Goal: Transaction & Acquisition: Book appointment/travel/reservation

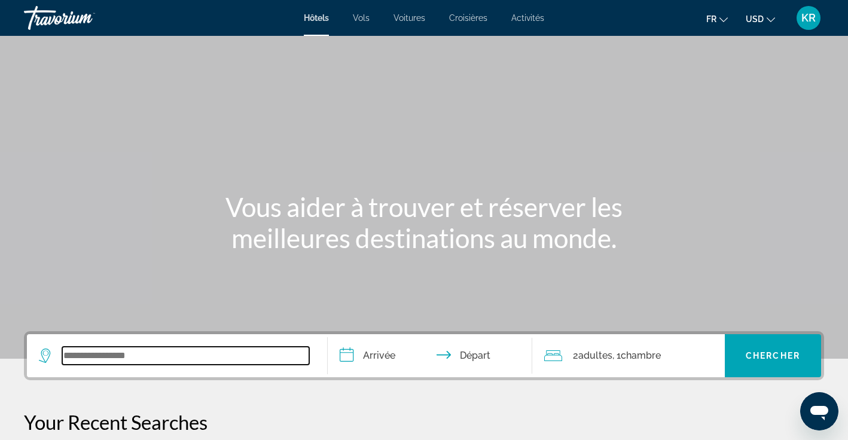
click at [172, 353] on input "Search widget" at bounding box center [185, 356] width 247 height 18
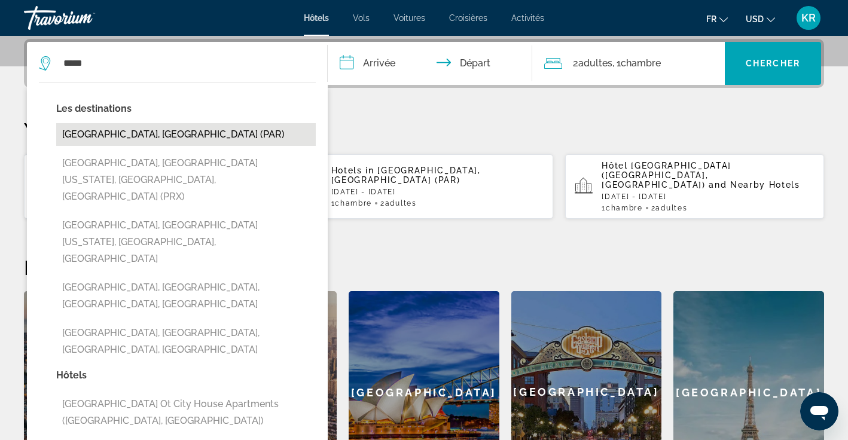
click at [258, 130] on button "[GEOGRAPHIC_DATA], [GEOGRAPHIC_DATA] (PAR)" at bounding box center [186, 134] width 260 height 23
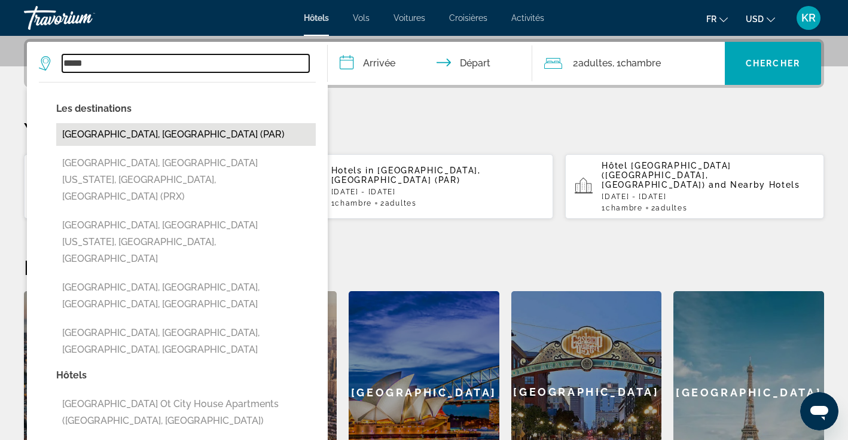
type input "**********"
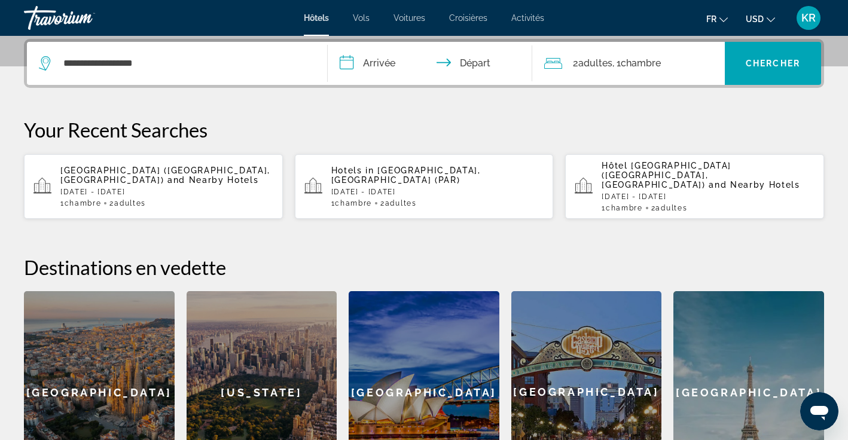
click at [370, 63] on input "**********" at bounding box center [432, 65] width 209 height 47
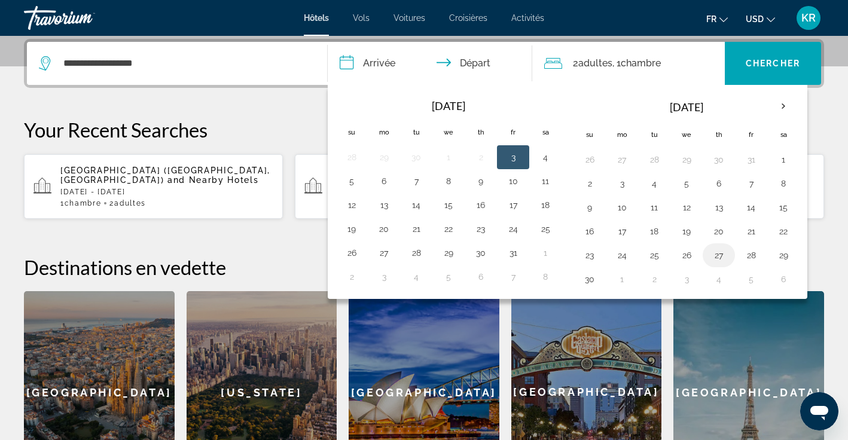
click at [725, 257] on button "27" at bounding box center [719, 255] width 19 height 17
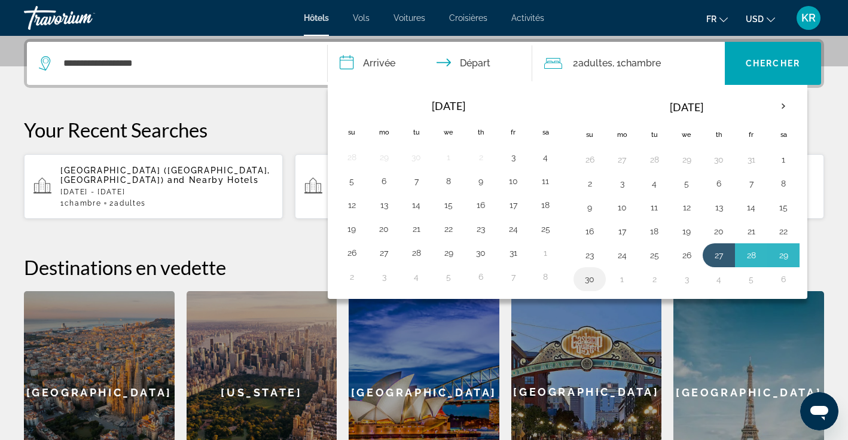
click at [591, 286] on button "30" at bounding box center [589, 279] width 19 height 17
type input "**********"
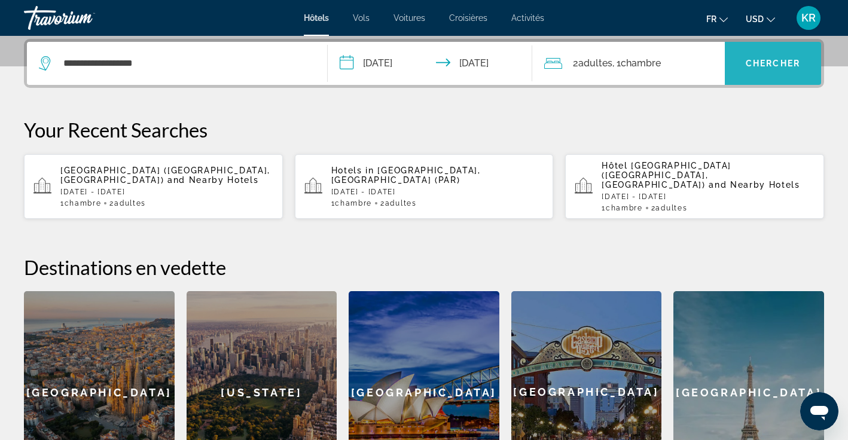
click at [772, 60] on span "Chercher" at bounding box center [773, 64] width 54 height 10
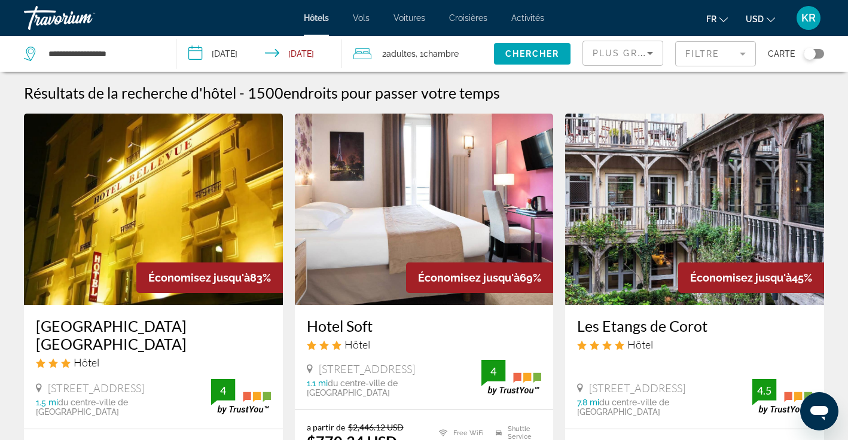
click at [753, 22] on span "USD" at bounding box center [755, 19] width 18 height 10
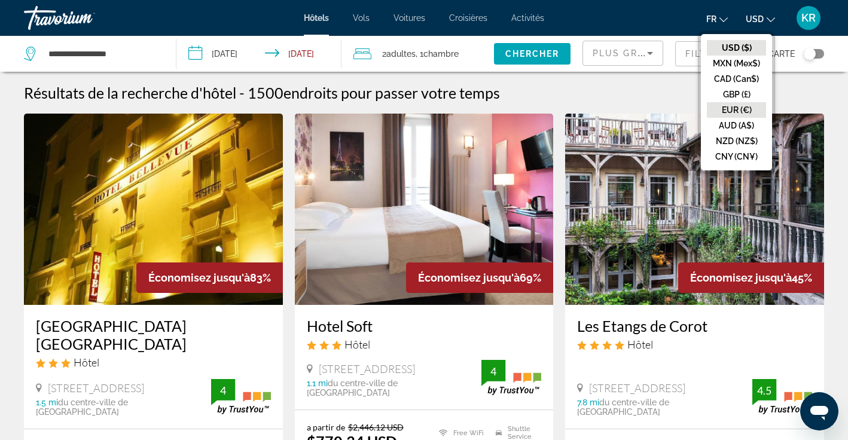
click at [749, 112] on button "EUR (€)" at bounding box center [736, 110] width 59 height 16
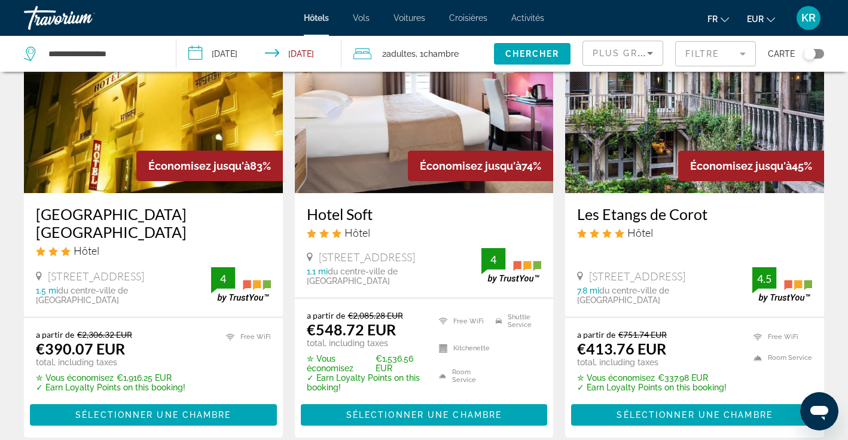
scroll to position [111, 0]
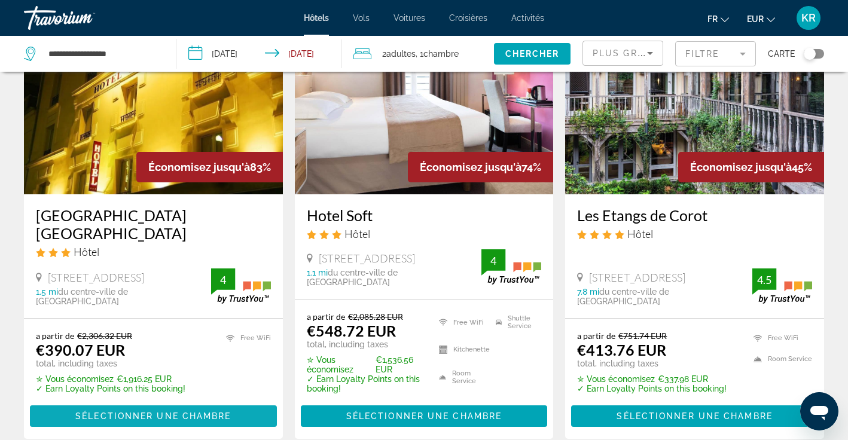
click at [232, 416] on span "Main content" at bounding box center [153, 416] width 247 height 29
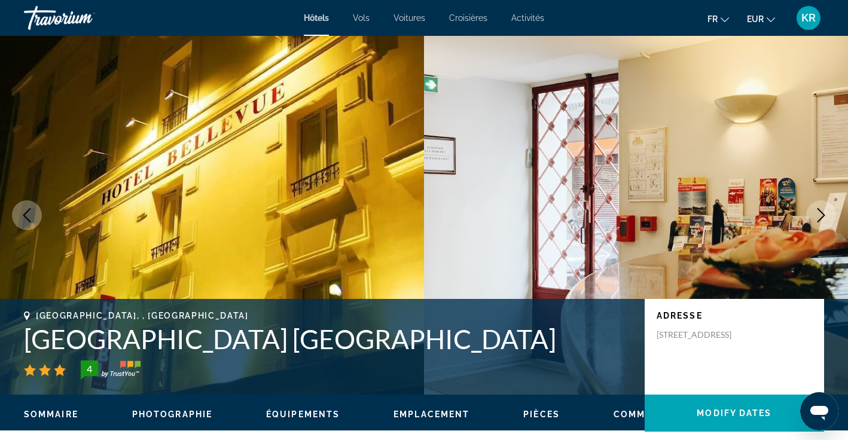
click at [825, 217] on icon "Next image" at bounding box center [821, 215] width 14 height 14
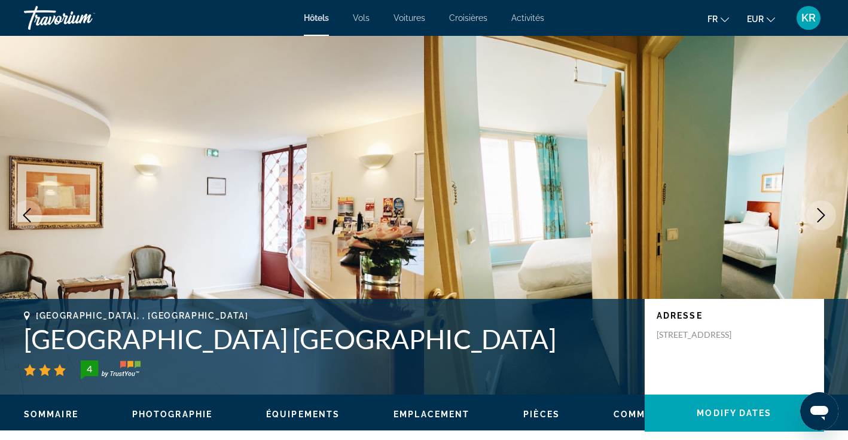
click at [825, 217] on icon "Next image" at bounding box center [821, 215] width 14 height 14
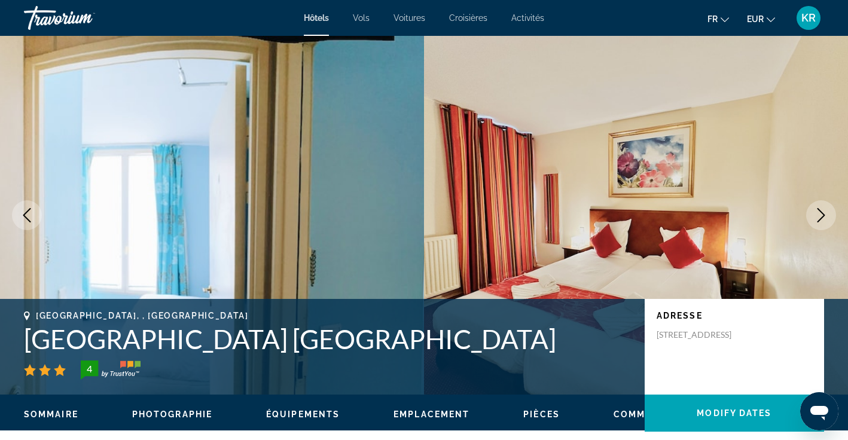
click at [659, 218] on img "Main content" at bounding box center [636, 215] width 424 height 359
click at [618, 265] on img "Main content" at bounding box center [636, 215] width 424 height 359
click at [813, 219] on button "Next image" at bounding box center [822, 215] width 30 height 30
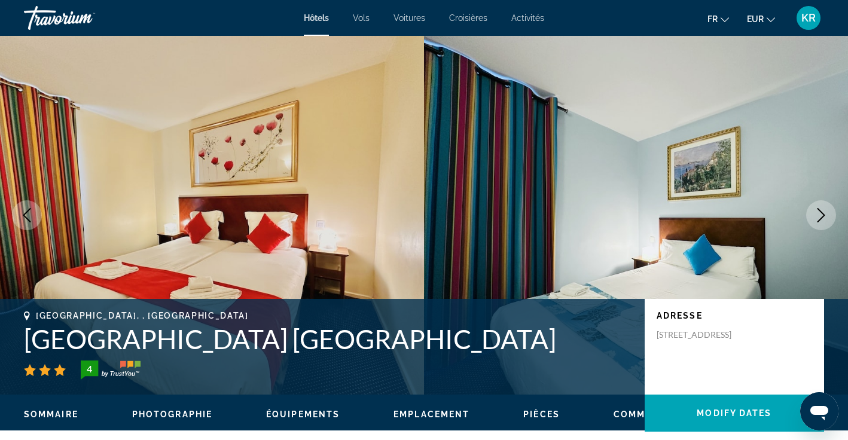
click at [813, 219] on button "Next image" at bounding box center [822, 215] width 30 height 30
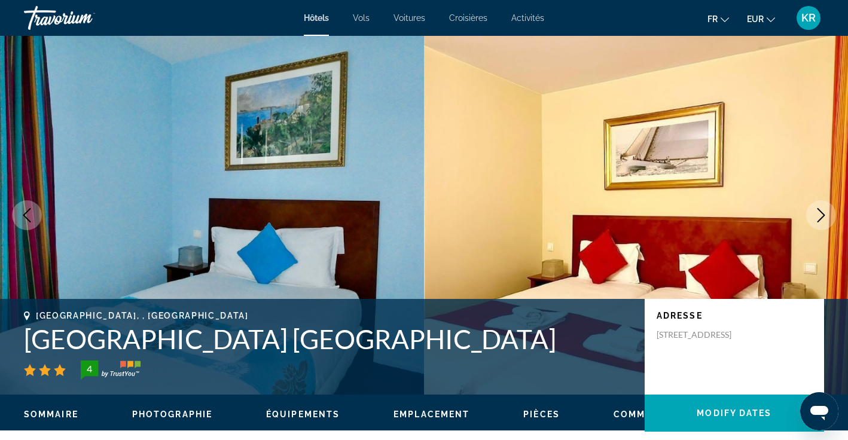
click at [813, 219] on button "Next image" at bounding box center [822, 215] width 30 height 30
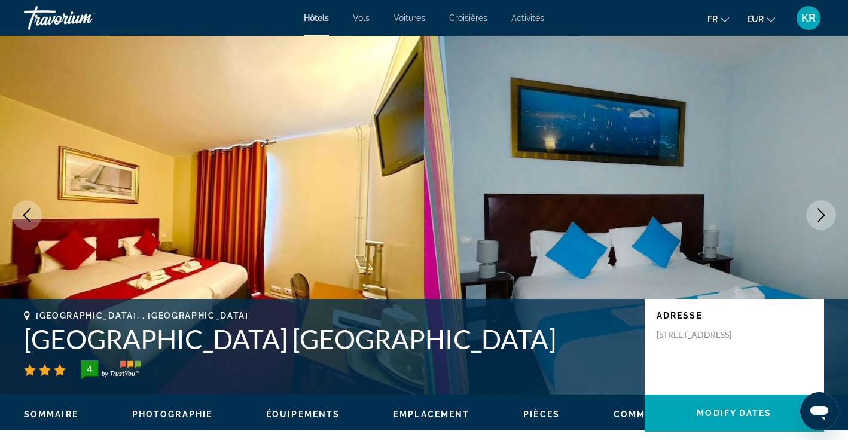
click at [813, 219] on button "Next image" at bounding box center [822, 215] width 30 height 30
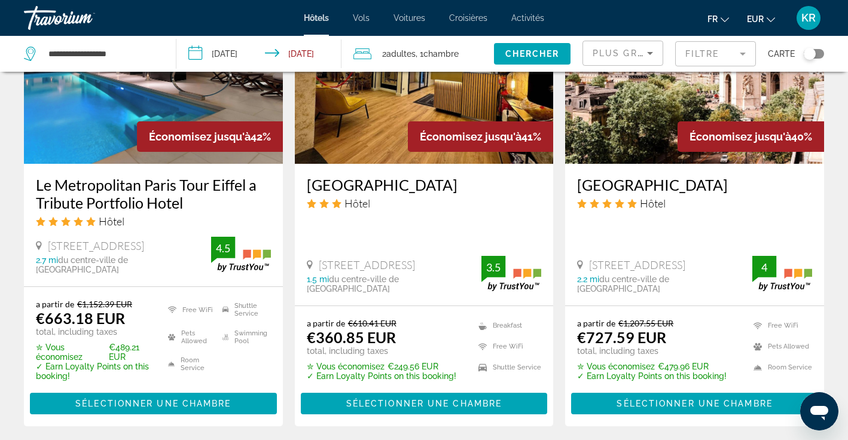
scroll to position [1089, 0]
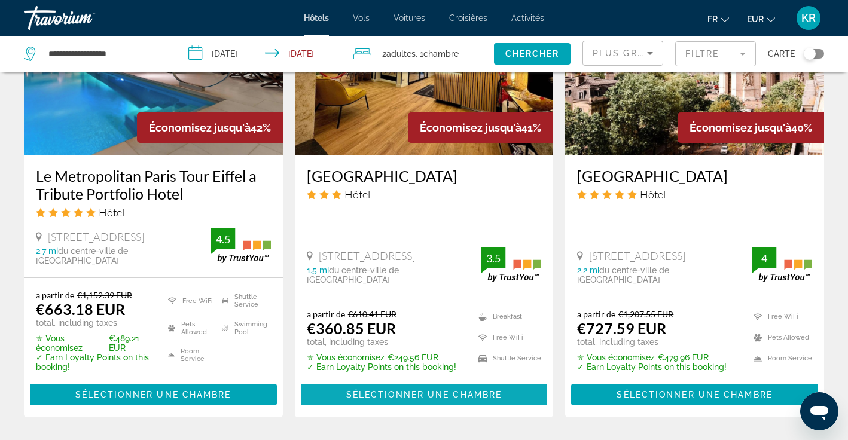
click at [478, 397] on span "Sélectionner une chambre" at bounding box center [424, 395] width 156 height 10
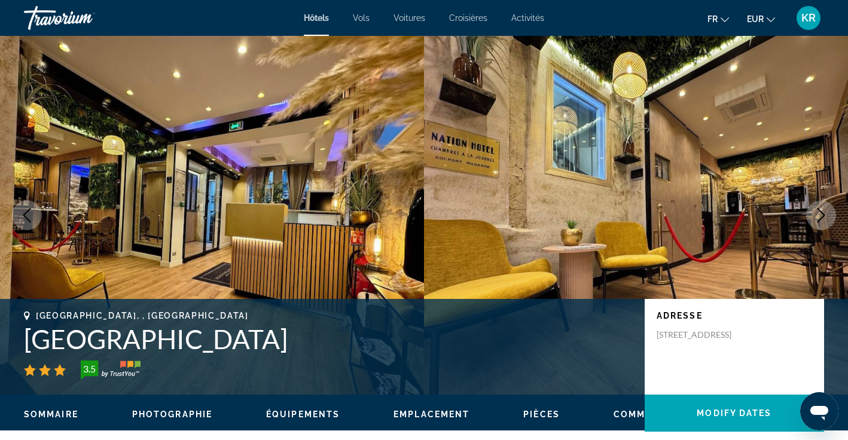
click at [621, 221] on img "Main content" at bounding box center [636, 215] width 424 height 359
click at [819, 214] on icon "Next image" at bounding box center [821, 215] width 14 height 14
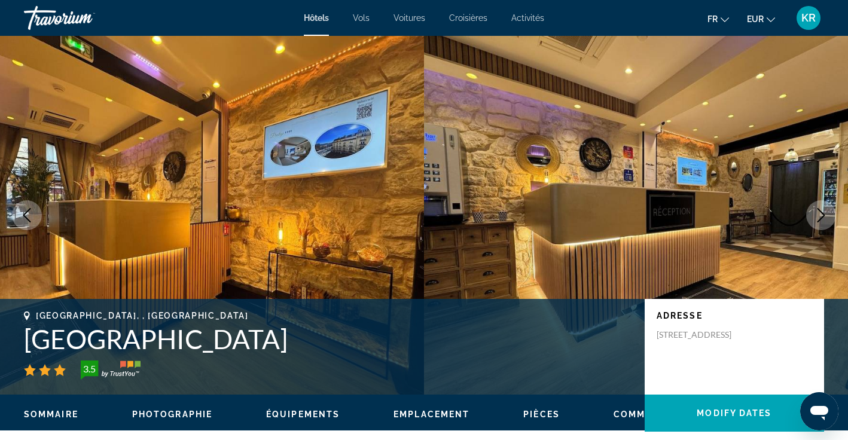
click at [819, 214] on icon "Next image" at bounding box center [821, 215] width 14 height 14
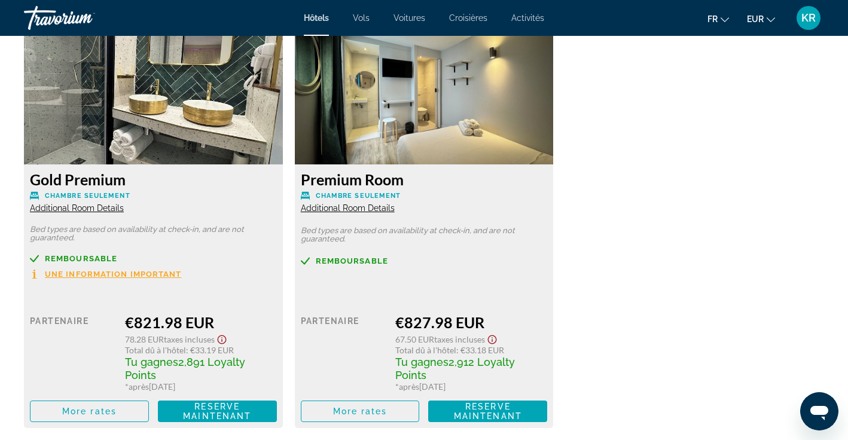
scroll to position [2609, 0]
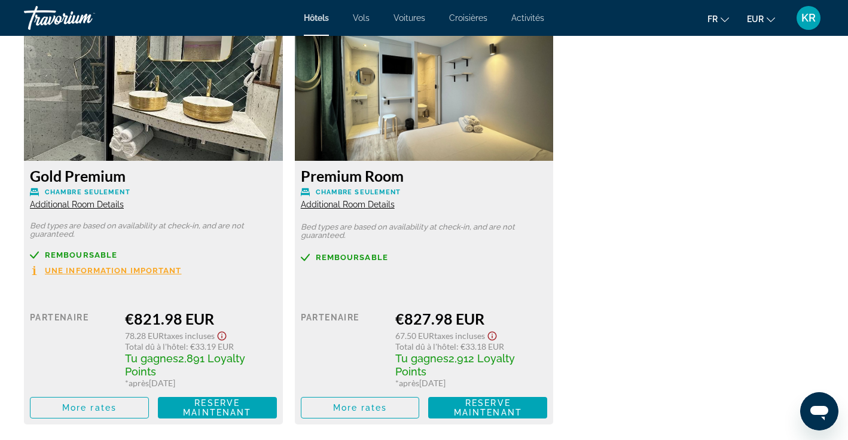
click at [149, 267] on span "Une information important" at bounding box center [113, 271] width 137 height 8
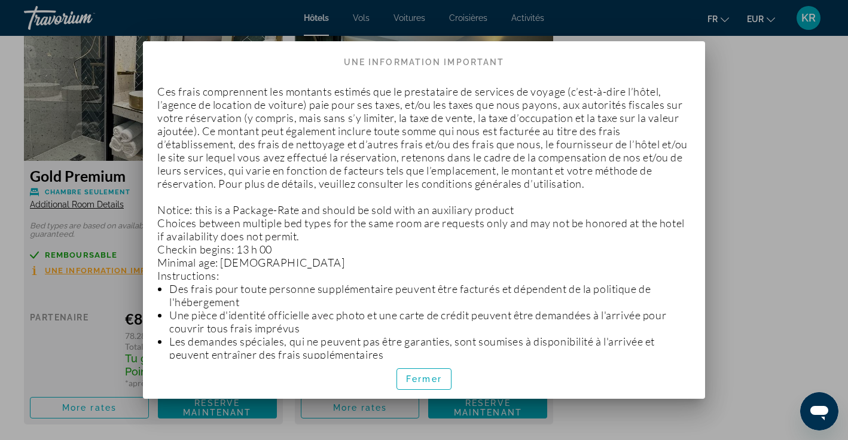
click at [759, 245] on div at bounding box center [424, 220] width 848 height 440
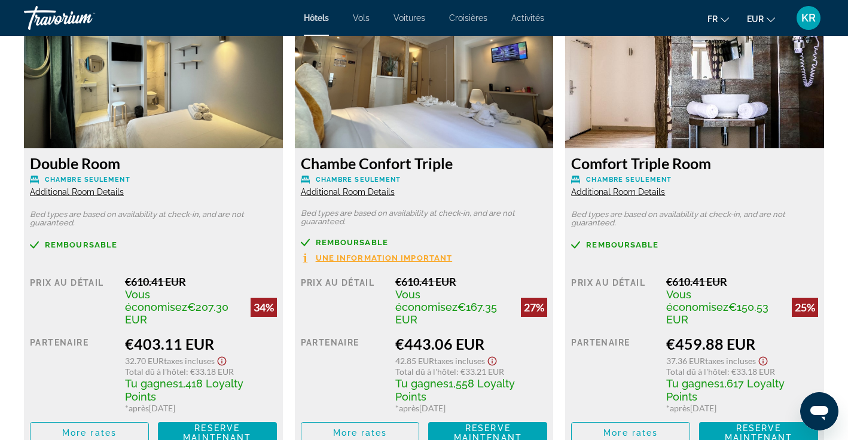
scroll to position [2158, 0]
click at [86, 187] on span "Additional Room Details" at bounding box center [77, 192] width 94 height 10
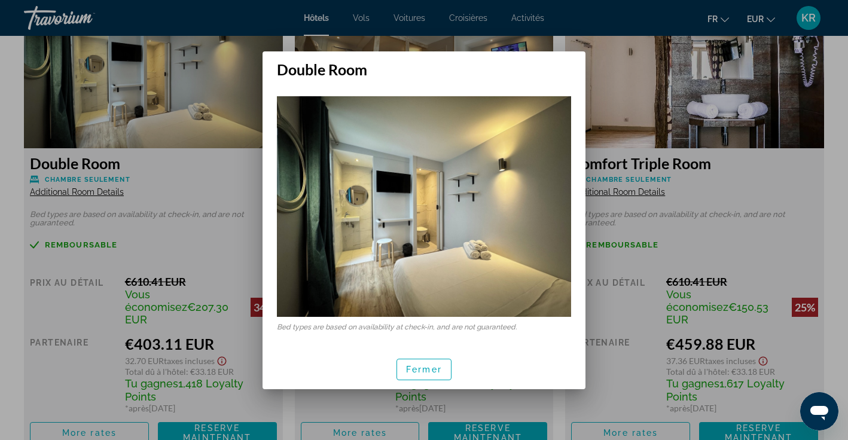
click at [601, 242] on div at bounding box center [424, 220] width 848 height 440
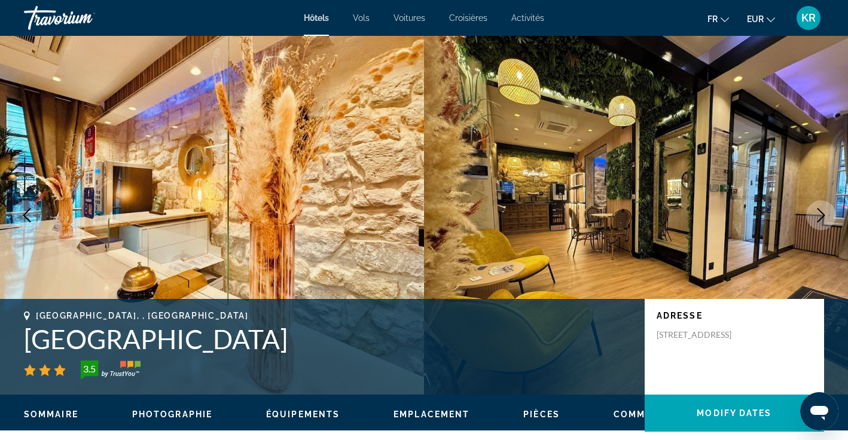
scroll to position [2158, 0]
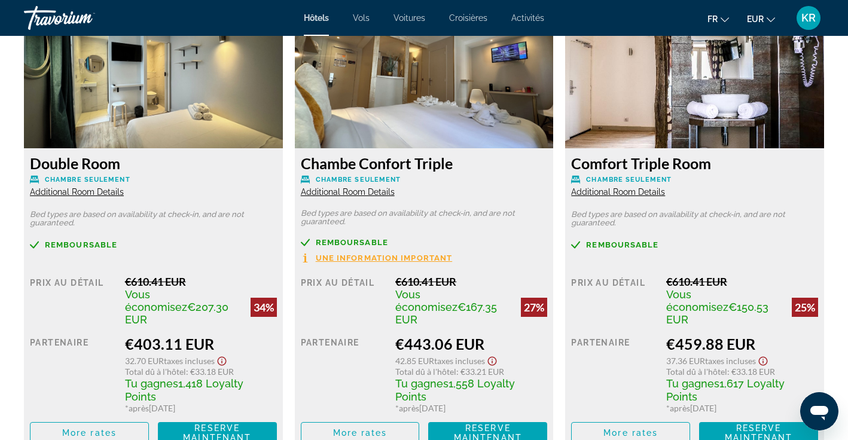
click at [383, 254] on span "Une information important" at bounding box center [384, 258] width 137 height 8
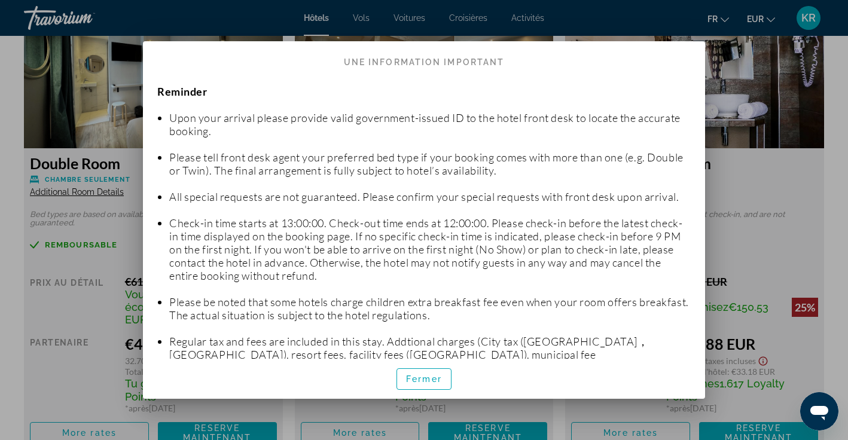
scroll to position [0, 0]
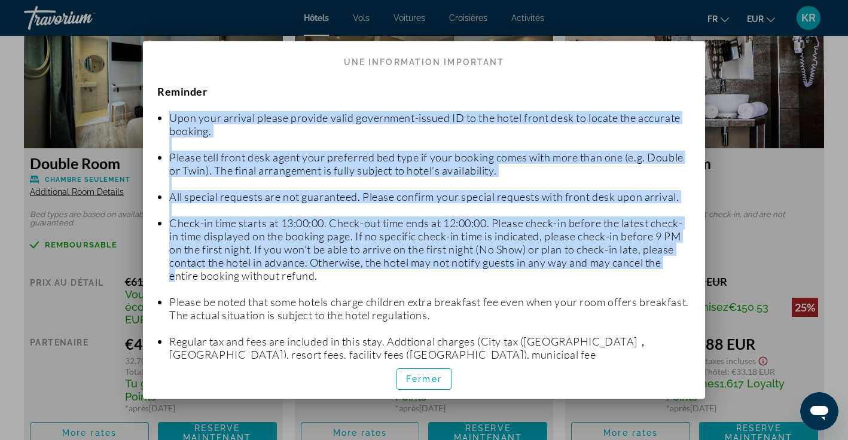
drag, startPoint x: 170, startPoint y: 118, endPoint x: 249, endPoint y: 280, distance: 180.4
click at [249, 280] on ul "Upon your arrival please provide valid government-issued ID to the hotel front …" at bounding box center [424, 306] width 534 height 417
click at [175, 134] on li "Upon your arrival please provide valid government-issued ID to the hotel front …" at bounding box center [430, 124] width 522 height 26
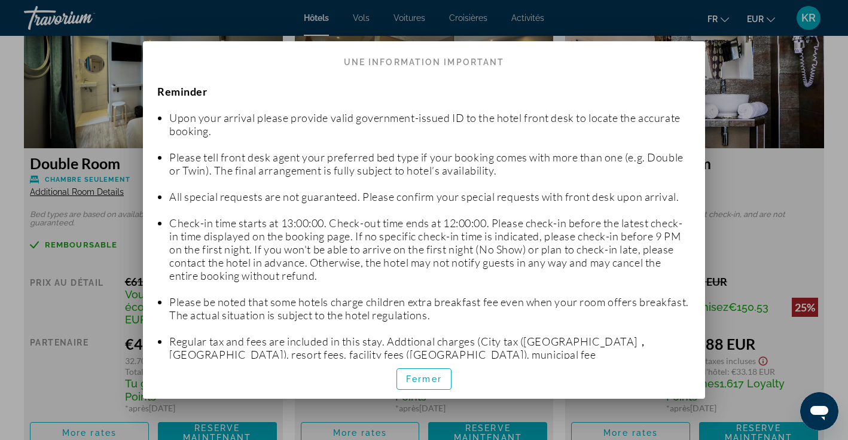
click at [169, 115] on ul "Upon your arrival please provide valid government-issued ID to the hotel front …" at bounding box center [424, 306] width 534 height 417
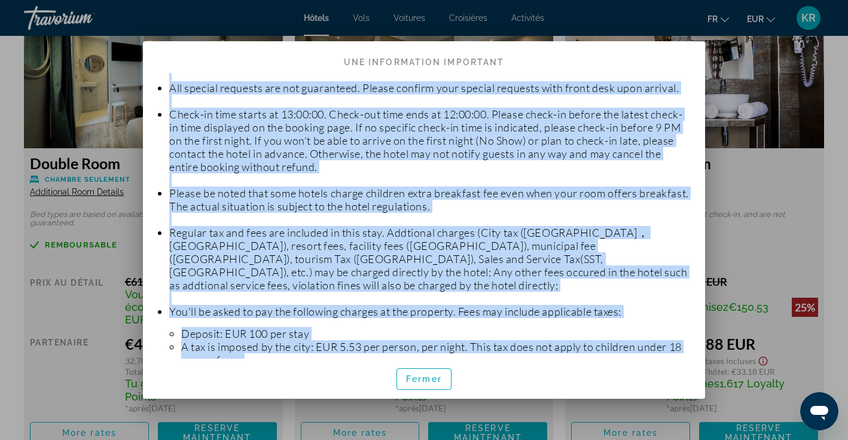
scroll to position [181, 0]
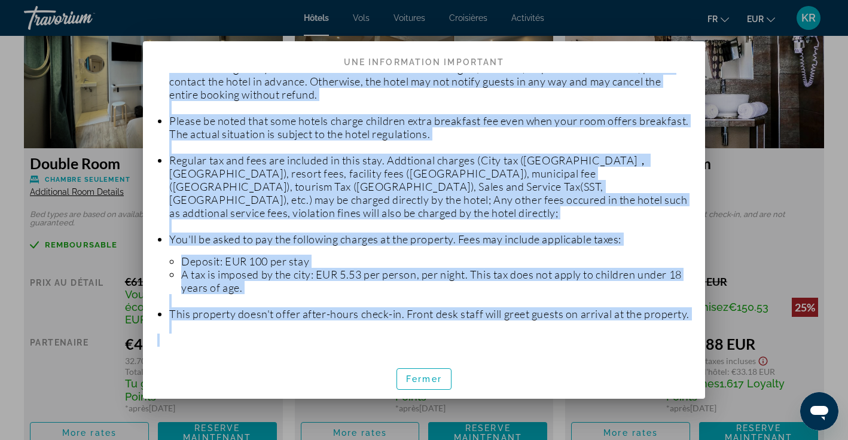
drag, startPoint x: 169, startPoint y: 117, endPoint x: 258, endPoint y: 394, distance: 291.0
click at [258, 394] on div "Politique d'annulation Une information important Reminder Upon your arrival ple…" at bounding box center [424, 220] width 562 height 358
copy div "Lore ipsu dolorsi ametco adipisc elits doeiusmodt-incidi UT la etd magna aliqu …"
click at [385, 193] on li "Regular tax and fees are included in this stay. Addtional charges (City tax ([G…" at bounding box center [430, 187] width 522 height 66
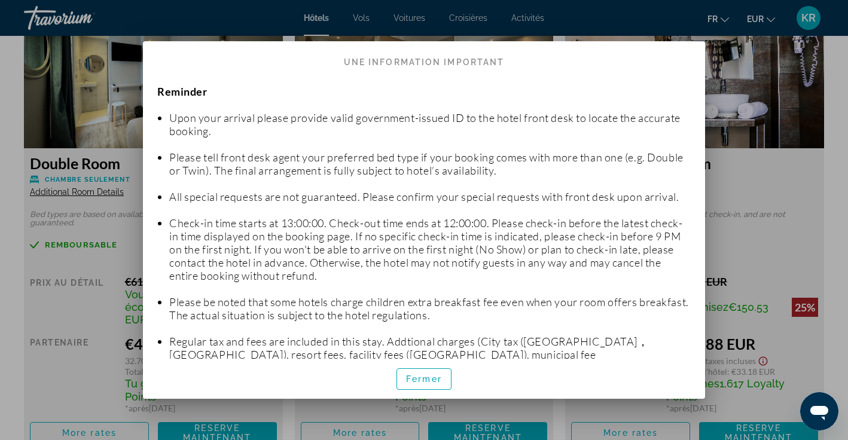
scroll to position [0, 0]
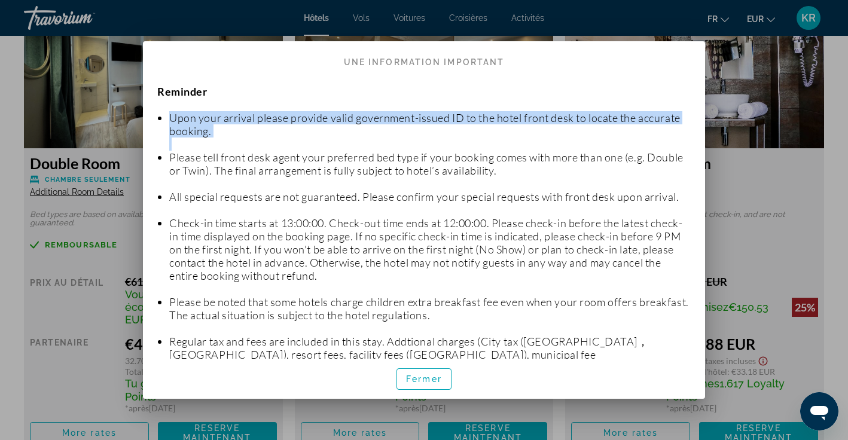
drag, startPoint x: 171, startPoint y: 118, endPoint x: 270, endPoint y: 184, distance: 119.5
click at [270, 184] on ul "Upon your arrival please provide valid government-issued ID to the hotel front …" at bounding box center [424, 306] width 534 height 417
copy ul "Upon your arrival please provide valid government-issued ID to the hotel front …"
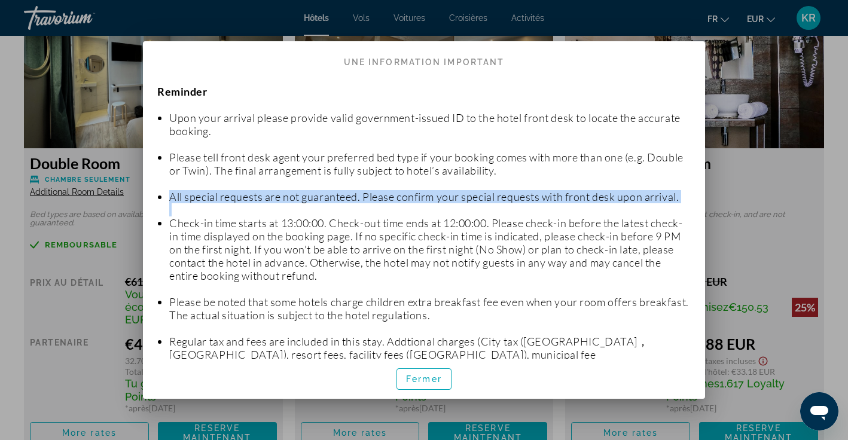
drag, startPoint x: 169, startPoint y: 197, endPoint x: 396, endPoint y: 286, distance: 242.9
click at [396, 286] on ul "Upon your arrival please provide valid government-issued ID to the hotel front …" at bounding box center [424, 306] width 534 height 417
copy ul "All special requests are not guaranteed. Please confirm your special requests w…"
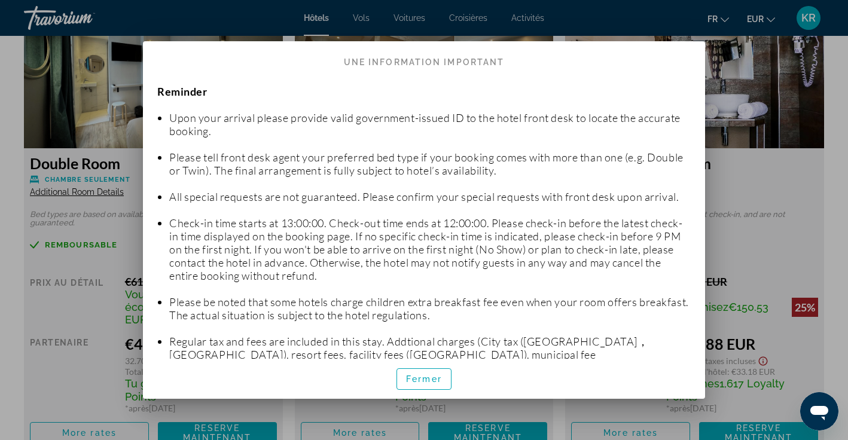
click at [360, 312] on li "Please be noted that some hotels charge children extra breakfast fee even when …" at bounding box center [430, 309] width 522 height 26
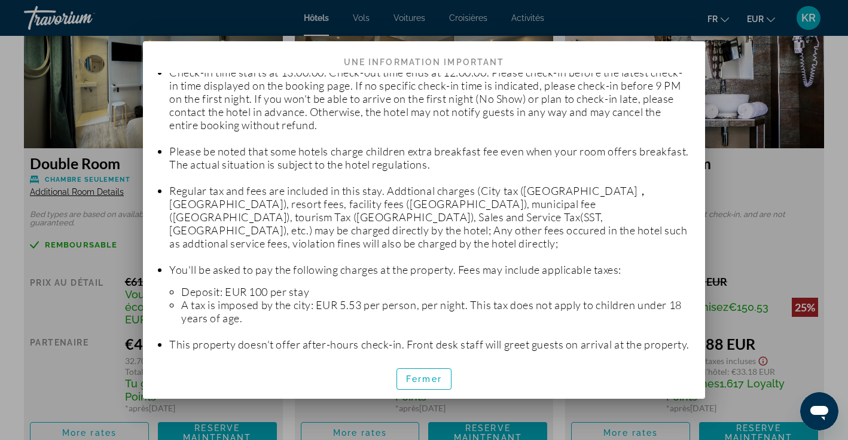
scroll to position [156, 0]
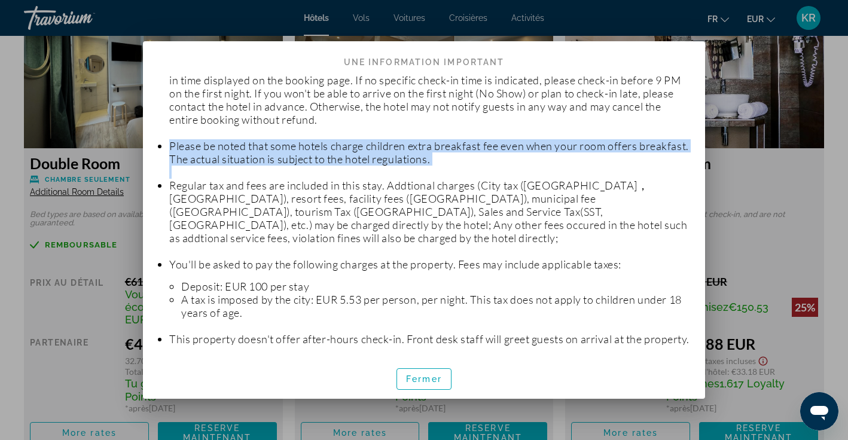
drag, startPoint x: 170, startPoint y: 147, endPoint x: 291, endPoint y: 237, distance: 151.4
click at [291, 237] on ul "Upon your arrival please provide valid government-issued ID to the hotel front …" at bounding box center [424, 150] width 534 height 417
copy ul "Please be noted that some hotels charge children extra breakfast fee even when …"
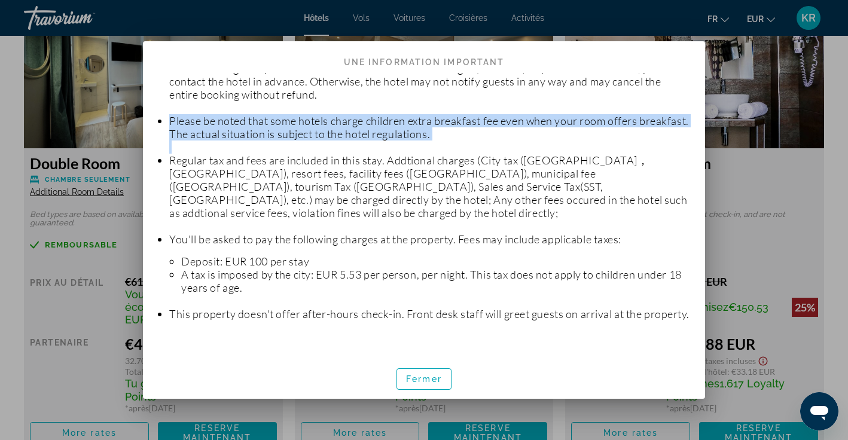
scroll to position [181, 0]
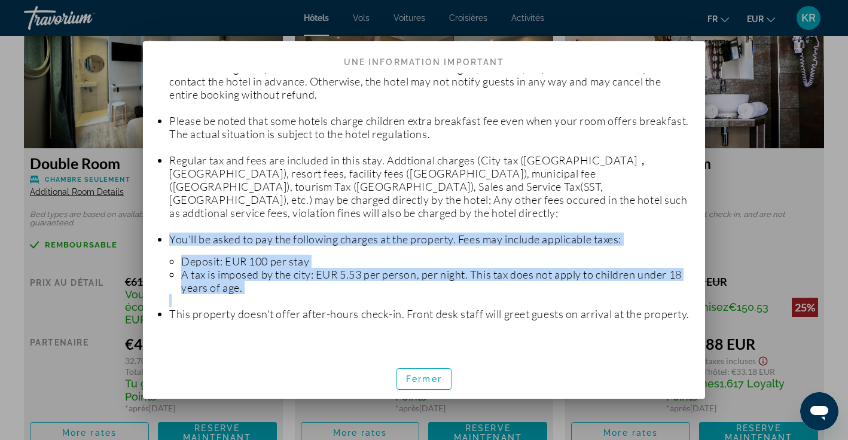
drag, startPoint x: 172, startPoint y: 226, endPoint x: 227, endPoint y: 328, distance: 116.5
click at [227, 328] on ul "Upon your arrival please provide valid government-issued ID to the hotel front …" at bounding box center [424, 125] width 534 height 417
copy ul "You'll be asked to pay the following charges at the property. Fees may include …"
click at [434, 378] on span "Fermer" at bounding box center [424, 380] width 36 height 10
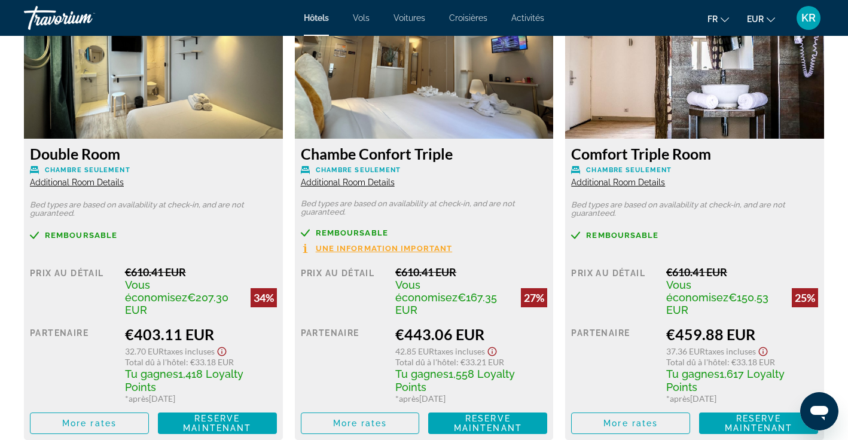
scroll to position [2164, 0]
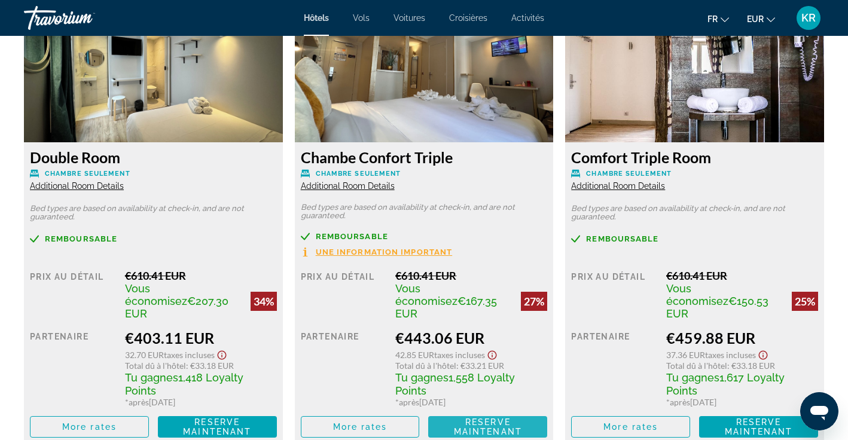
click at [452, 418] on span "Reserve maintenant Plus disponible" at bounding box center [488, 427] width 100 height 19
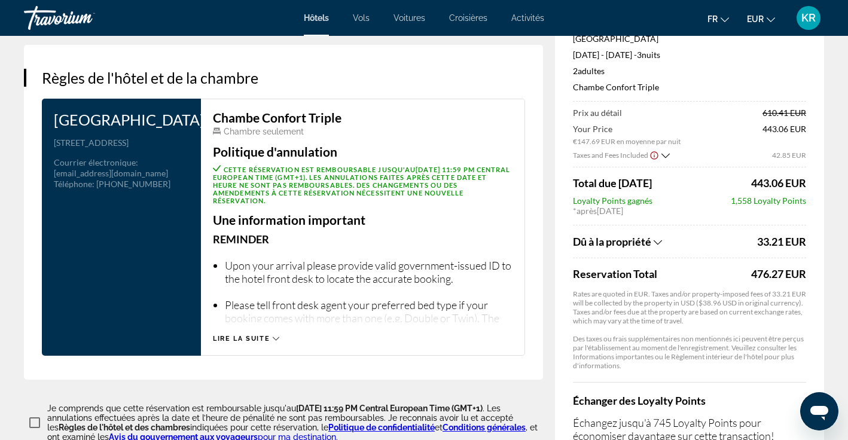
scroll to position [1494, 0]
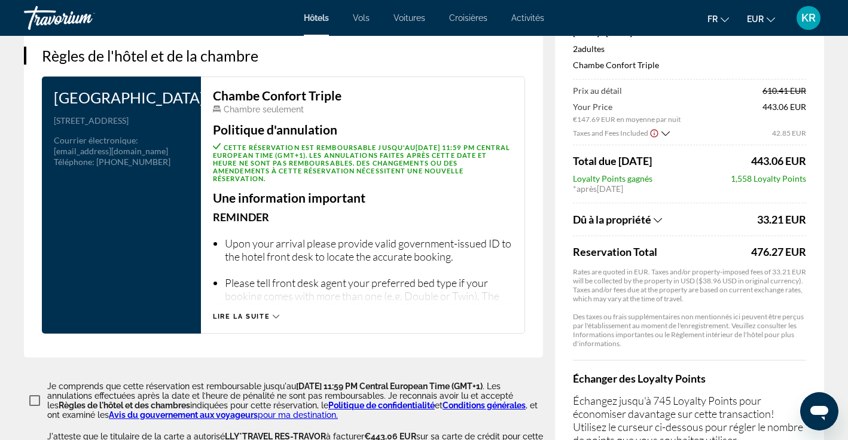
click at [260, 313] on span "Lire la suite" at bounding box center [241, 317] width 57 height 8
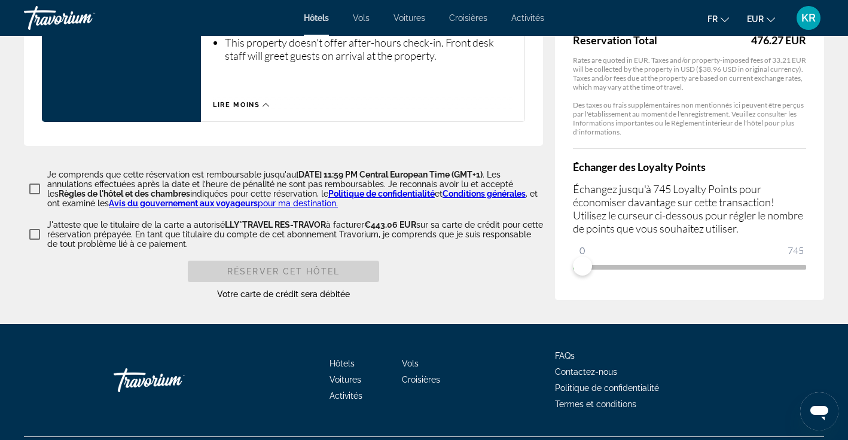
scroll to position [2211, 0]
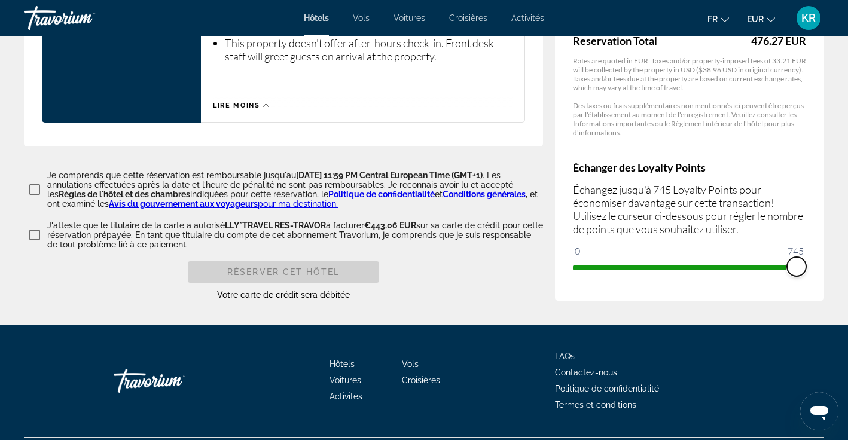
drag, startPoint x: 580, startPoint y: 237, endPoint x: 861, endPoint y: 230, distance: 281.3
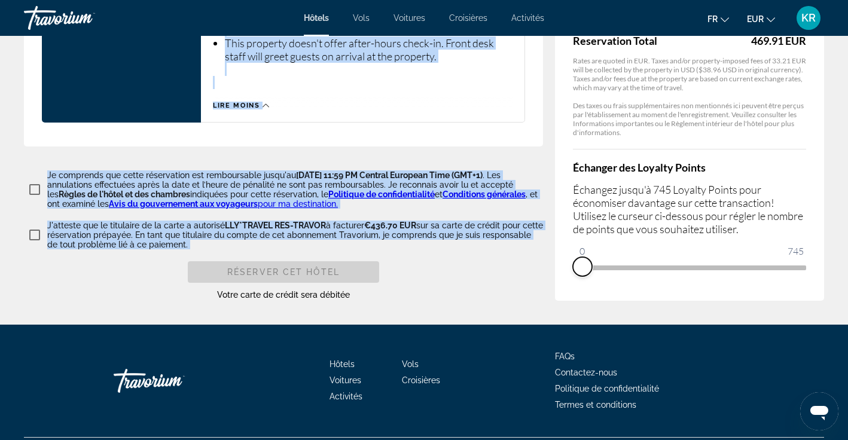
drag, startPoint x: 795, startPoint y: 239, endPoint x: 531, endPoint y: 255, distance: 265.0
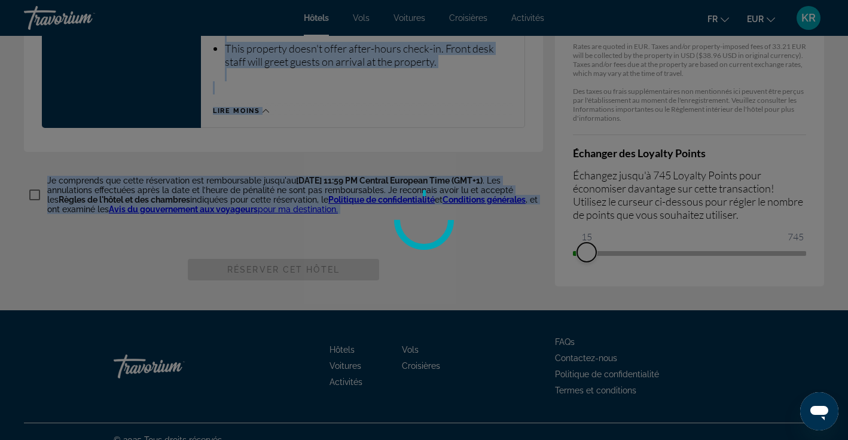
scroll to position [2191, 0]
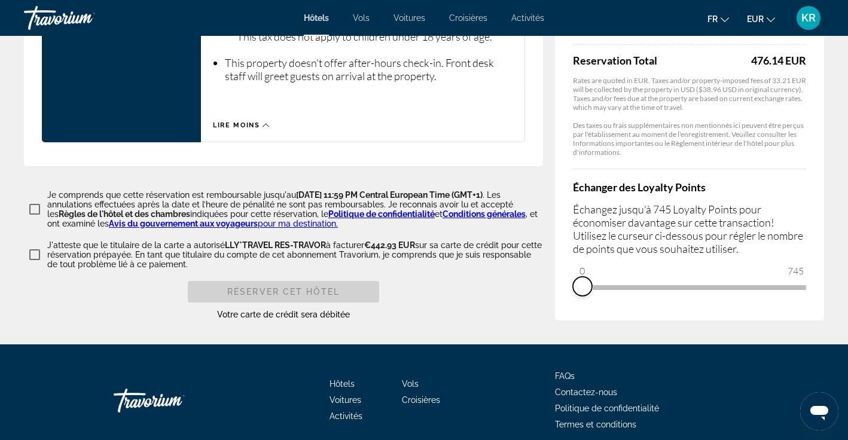
drag, startPoint x: 586, startPoint y: 255, endPoint x: 571, endPoint y: 255, distance: 14.4
click at [571, 255] on div "Résumé des prix Hotel Nation [GEOGRAPHIC_DATA] [DATE] - [DATE] - 3 nuit nuits 2…" at bounding box center [689, 43] width 269 height 555
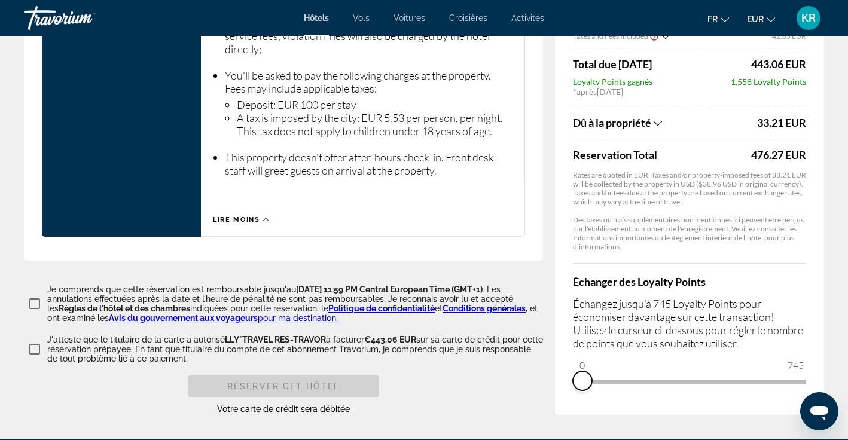
scroll to position [2108, 0]
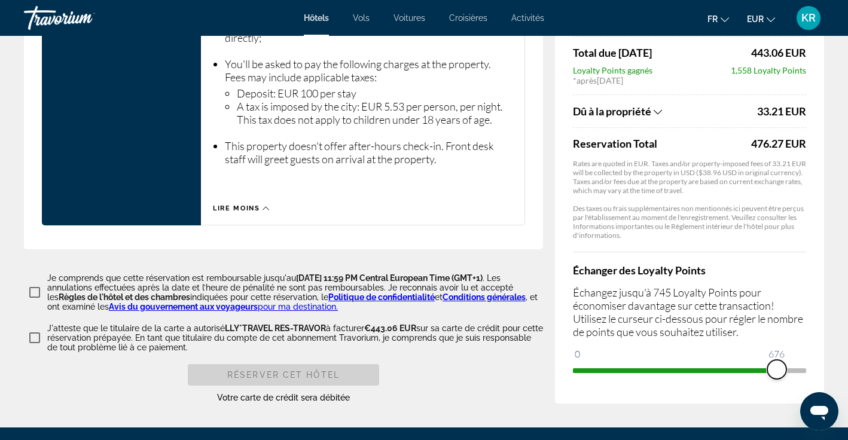
drag, startPoint x: 580, startPoint y: 339, endPoint x: 777, endPoint y: 335, distance: 196.9
click at [777, 360] on span "ngx-slider" at bounding box center [777, 369] width 19 height 19
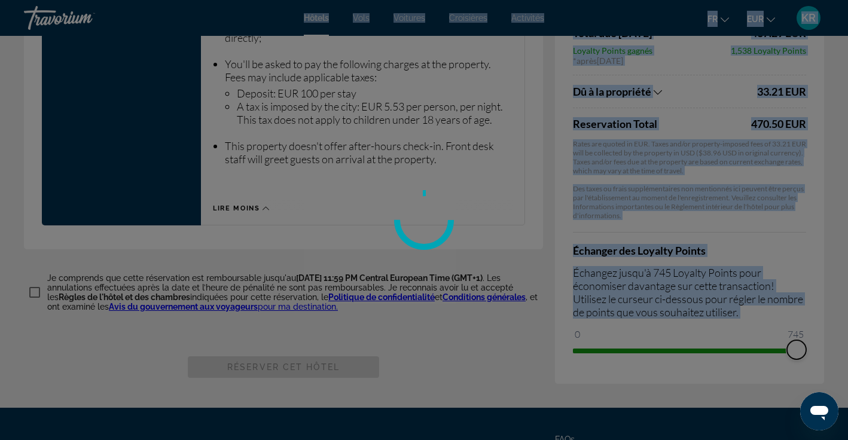
drag, startPoint x: 777, startPoint y: 335, endPoint x: 813, endPoint y: 336, distance: 35.3
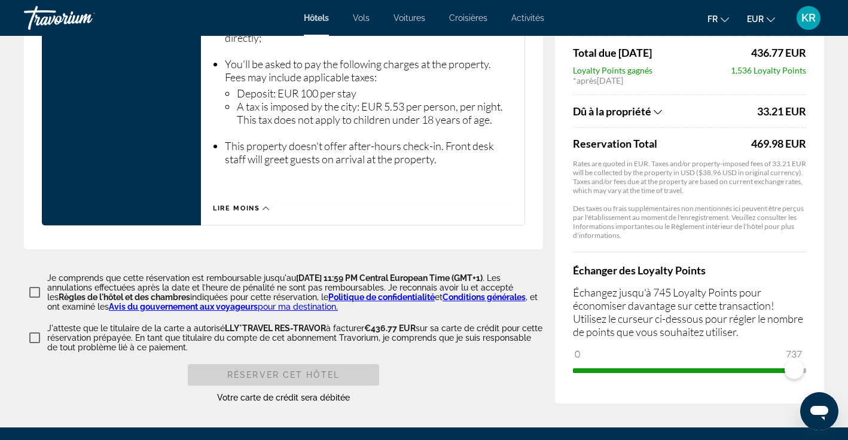
click at [526, 323] on div "Je comprends que cette réservation est remboursable jusqu'au [DATE] 11:59 PM Ce…" at bounding box center [283, 338] width 519 height 130
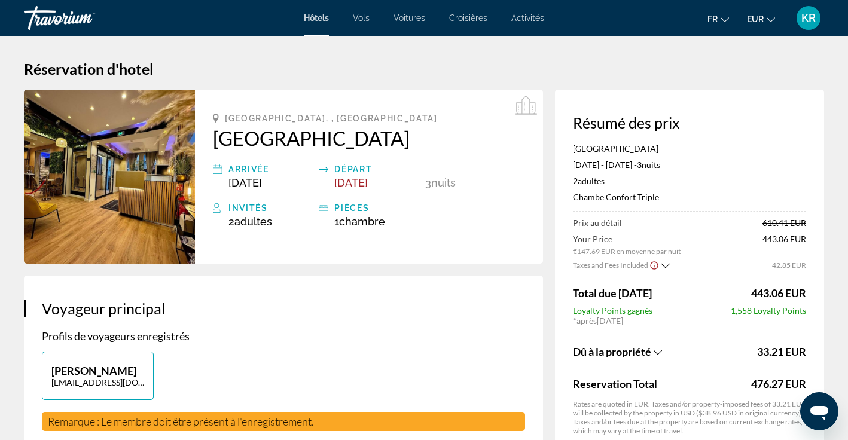
click at [754, 149] on p "[GEOGRAPHIC_DATA]" at bounding box center [689, 149] width 233 height 10
click at [744, 262] on div "Taxes and Fees Included 42.85 EUR" at bounding box center [689, 265] width 233 height 12
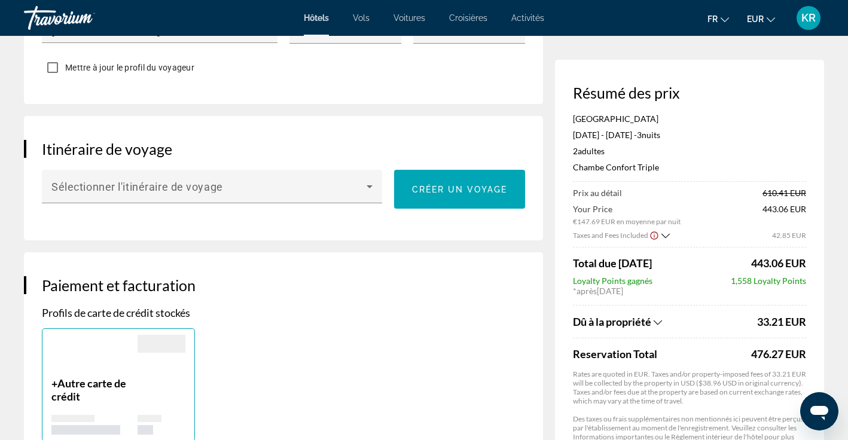
scroll to position [638, 0]
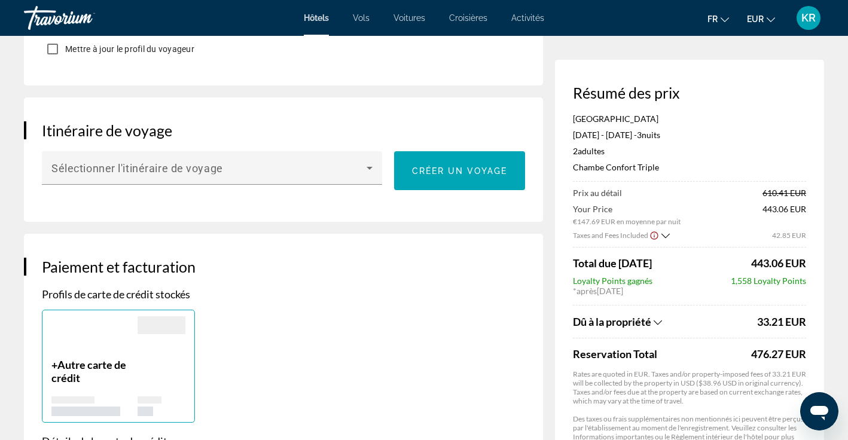
click at [748, 122] on p "[GEOGRAPHIC_DATA]" at bounding box center [689, 119] width 233 height 10
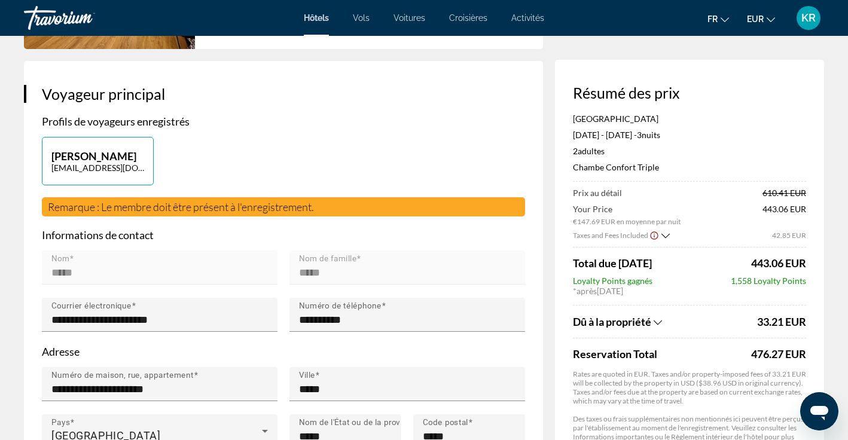
scroll to position [144, 0]
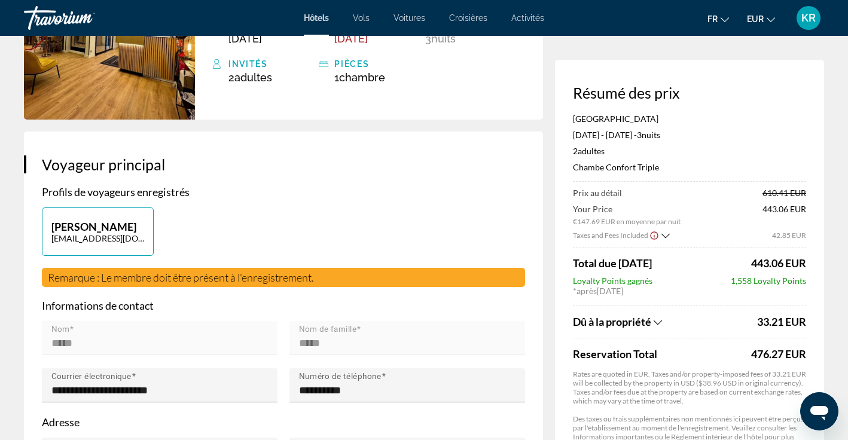
click at [430, 170] on h3 "Voyageur principal" at bounding box center [283, 165] width 483 height 18
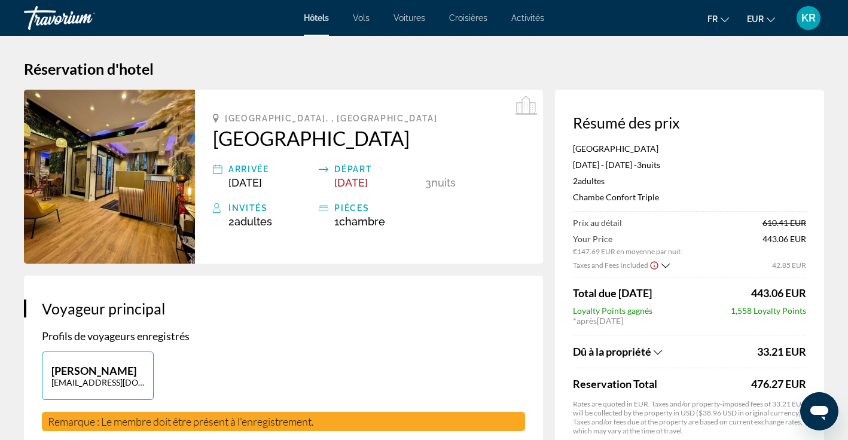
scroll to position [0, 0]
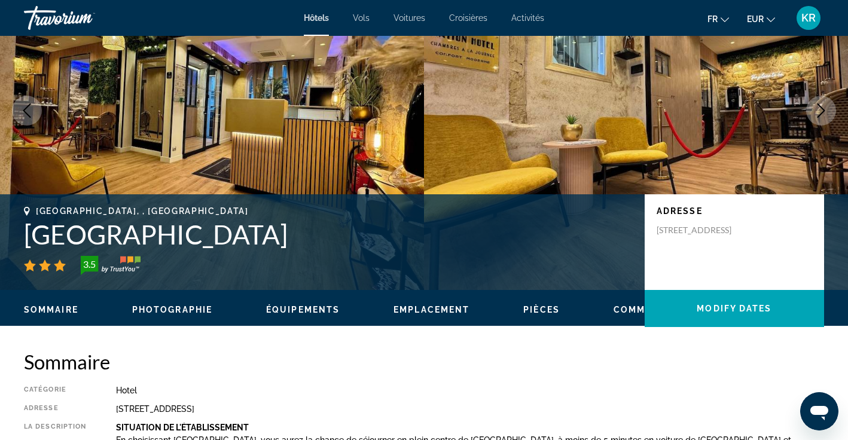
scroll to position [72, 0]
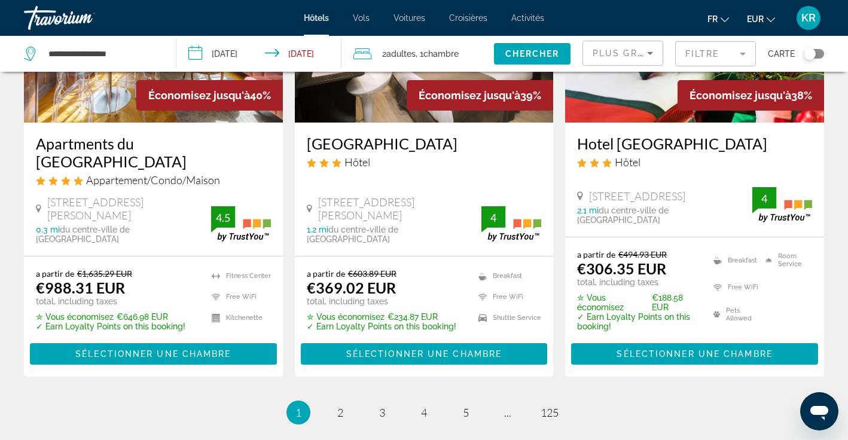
scroll to position [1600, 0]
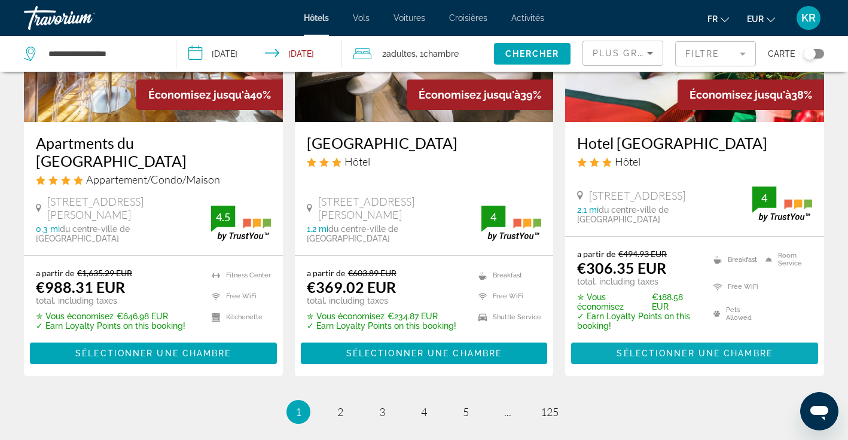
click at [609, 342] on span "Main content" at bounding box center [694, 353] width 247 height 29
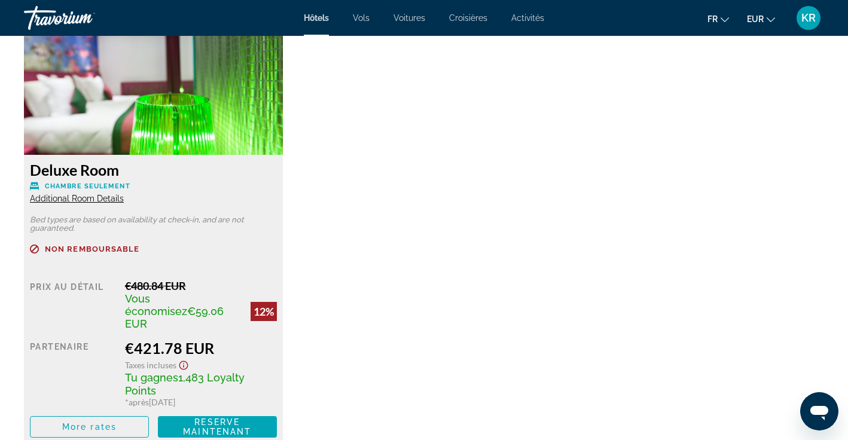
scroll to position [2144, 0]
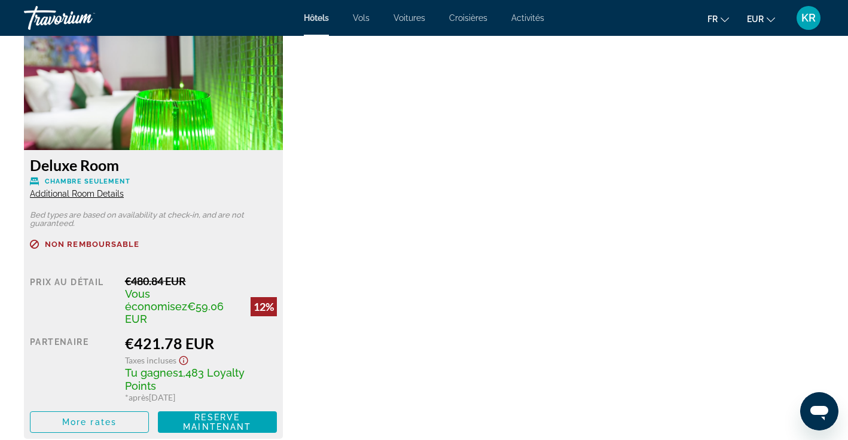
click at [99, 189] on div "Deluxe Room Chambre seulement Additional Room Details Bed types are based on av…" at bounding box center [153, 294] width 259 height 289
click at [100, 189] on span "Additional Room Details" at bounding box center [77, 194] width 94 height 10
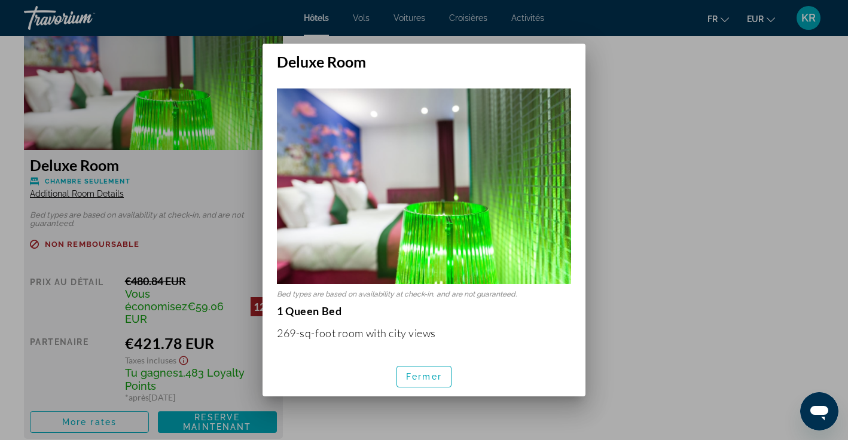
click at [176, 238] on div at bounding box center [424, 220] width 848 height 440
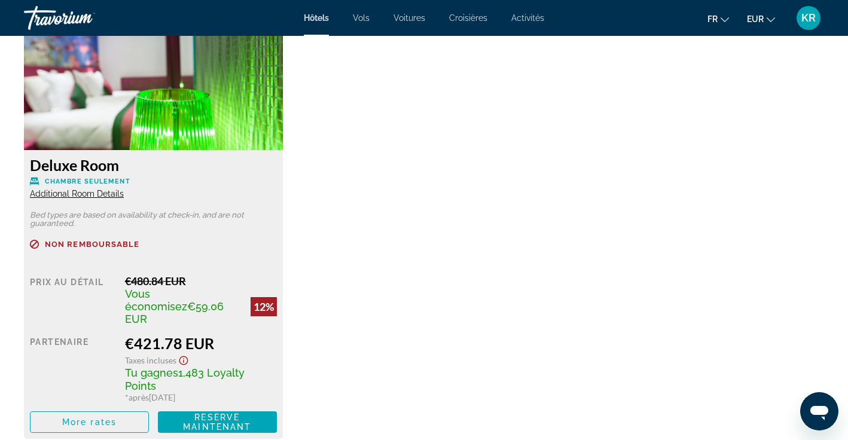
scroll to position [2144, 0]
drag, startPoint x: 32, startPoint y: 202, endPoint x: 78, endPoint y: 218, distance: 49.4
click at [78, 218] on div "Deluxe Room Chambre seulement Additional Room Details Bed types are based on av…" at bounding box center [153, 294] width 259 height 289
copy p "Bed types are based on availability at check-in, and are not guaranteed."
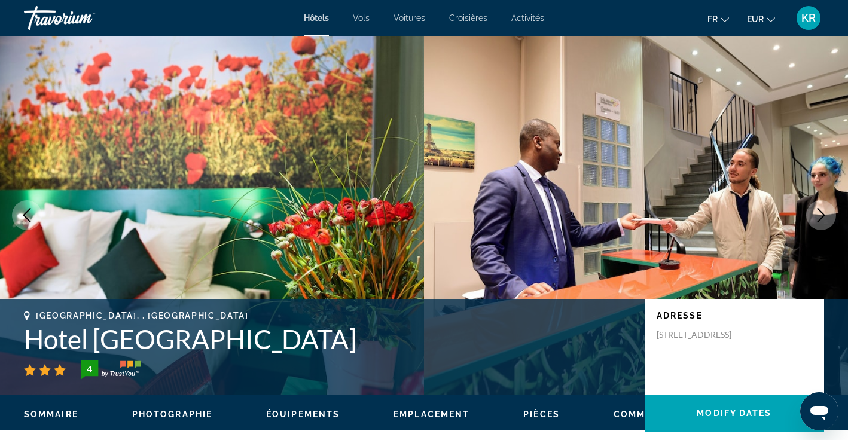
scroll to position [0, 0]
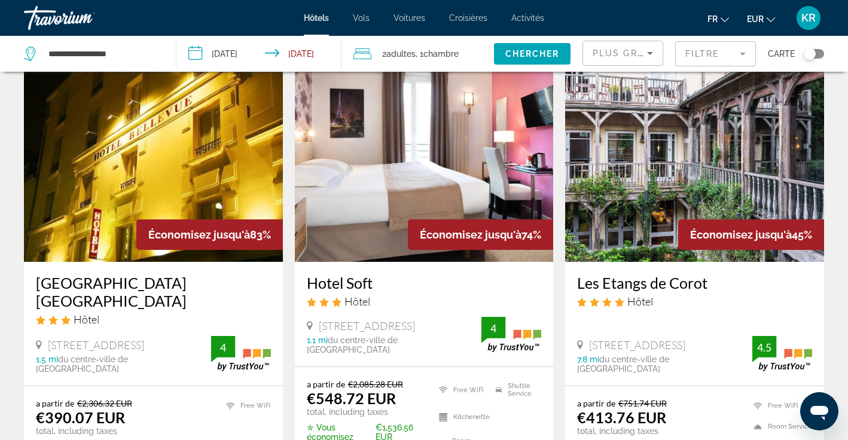
scroll to position [44, 0]
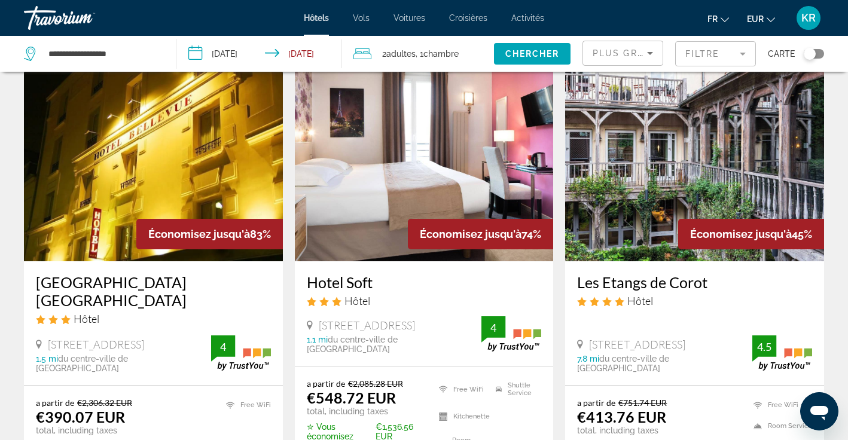
click at [664, 197] on img "Main content" at bounding box center [694, 165] width 259 height 191
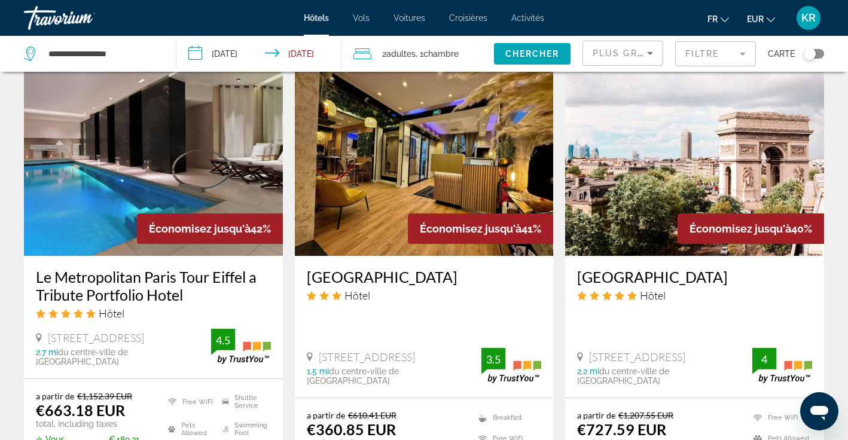
scroll to position [988, 0]
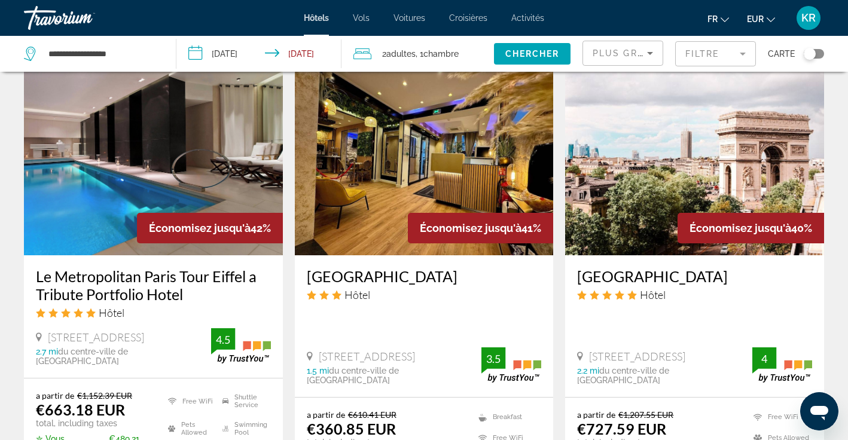
click at [214, 169] on img "Main content" at bounding box center [153, 159] width 259 height 191
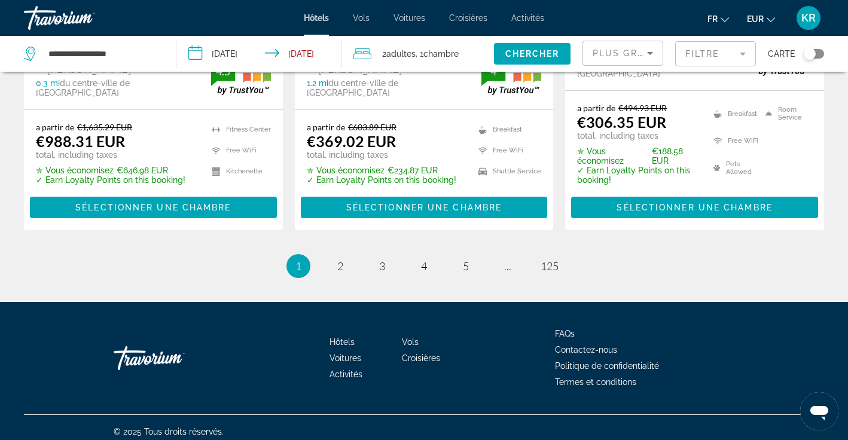
scroll to position [1745, 0]
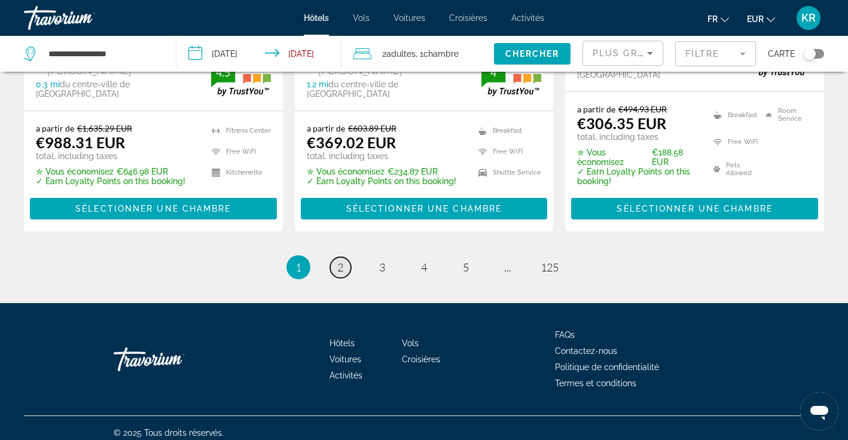
click at [340, 261] on span "2" at bounding box center [340, 267] width 6 height 13
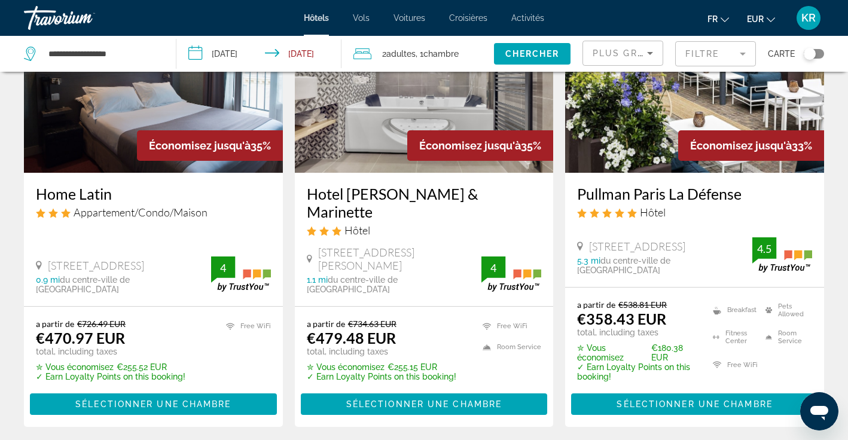
scroll to position [603, 0]
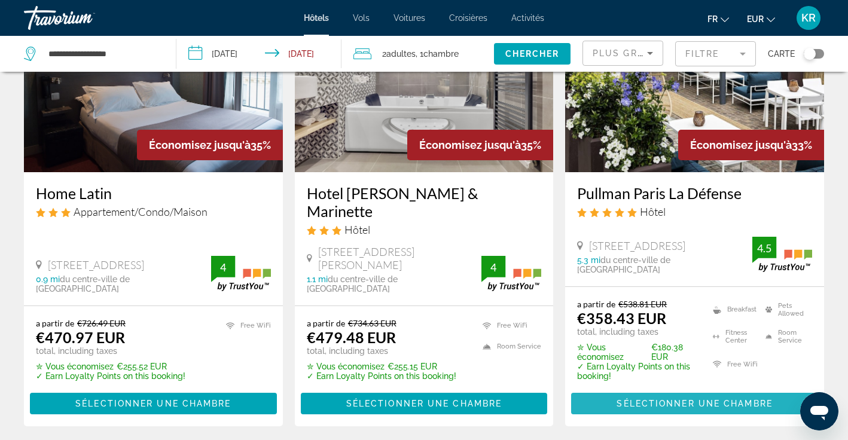
click at [719, 391] on span "Main content" at bounding box center [694, 404] width 247 height 29
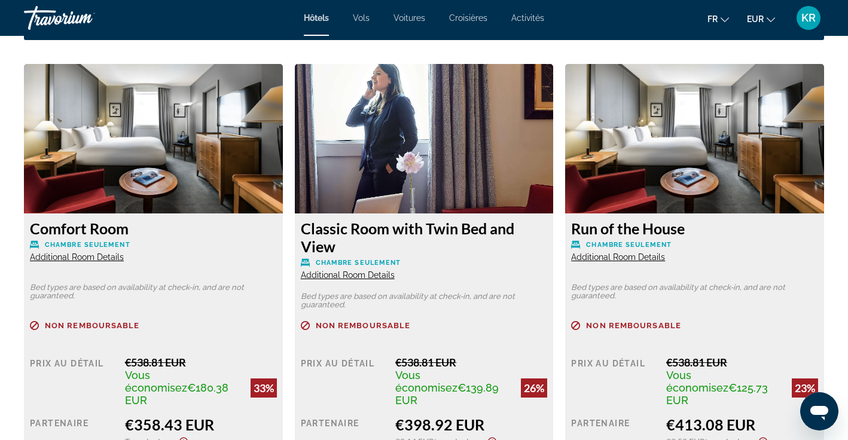
scroll to position [1633, 0]
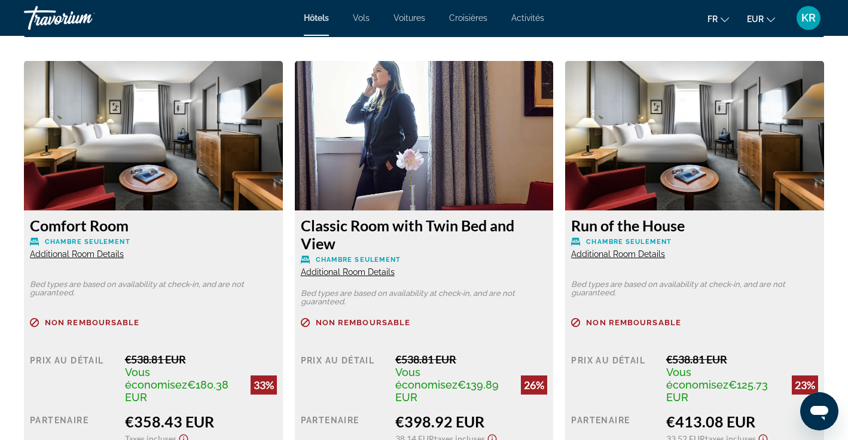
drag, startPoint x: 303, startPoint y: 224, endPoint x: 335, endPoint y: 246, distance: 38.3
click at [335, 246] on h3 "Classic Room with Twin Bed and View" at bounding box center [424, 235] width 247 height 36
copy h3 "Classic Room with Twin Bed and View"
drag, startPoint x: 31, startPoint y: 229, endPoint x: 133, endPoint y: 232, distance: 102.3
click at [133, 232] on h3 "Comfort Room" at bounding box center [153, 226] width 247 height 18
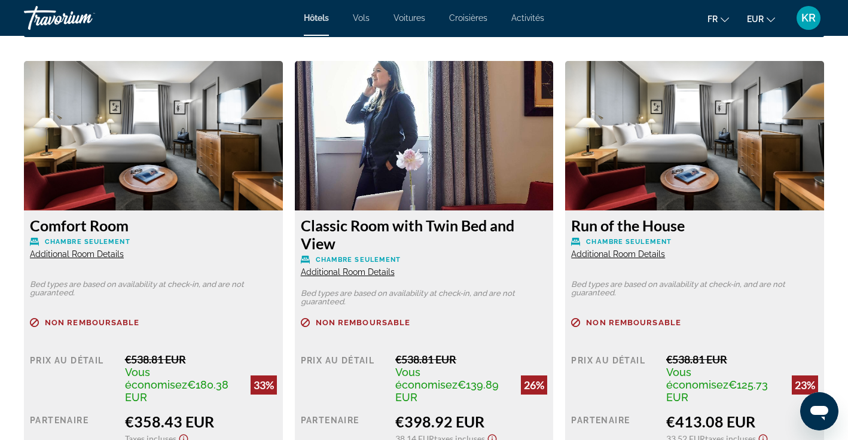
copy h3 "Comfort Room"
drag, startPoint x: 574, startPoint y: 228, endPoint x: 691, endPoint y: 231, distance: 116.1
click at [691, 231] on h3 "Run of the House" at bounding box center [694, 226] width 247 height 18
copy h3 "Run of the House"
click at [702, 314] on div "Run of the House Chambre seulement Additional Room Details Bed types are based …" at bounding box center [694, 369] width 259 height 317
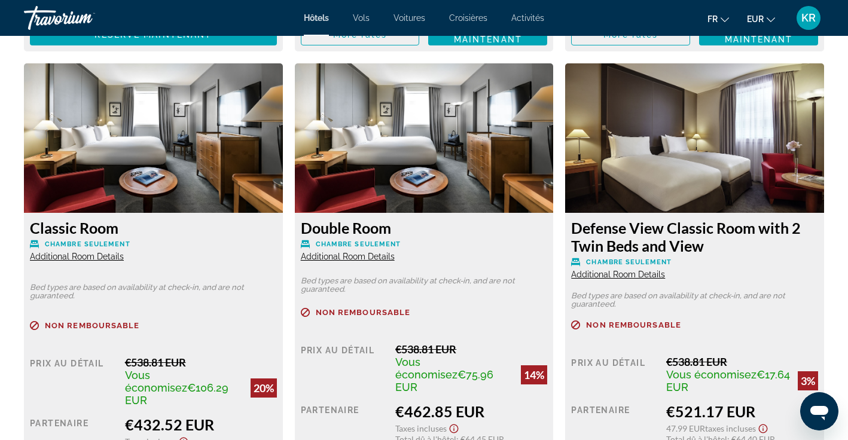
scroll to position [2109, 0]
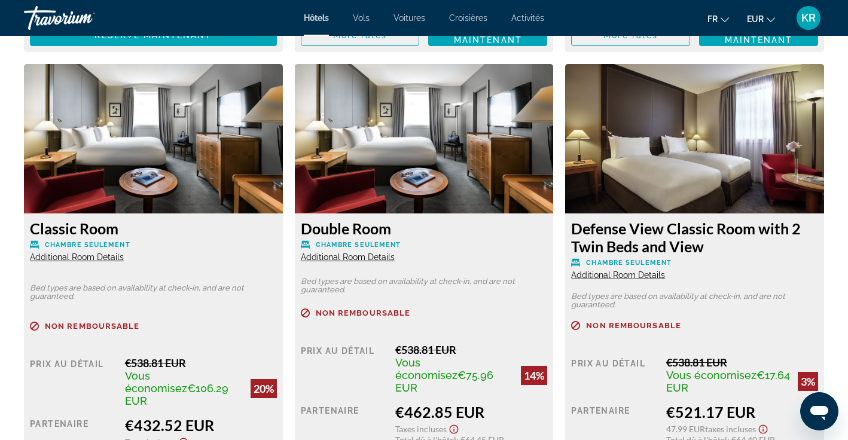
drag, startPoint x: 302, startPoint y: 218, endPoint x: 429, endPoint y: 218, distance: 127.4
click at [429, 220] on h3 "Double Room" at bounding box center [424, 229] width 247 height 18
copy h3 "Double Room"
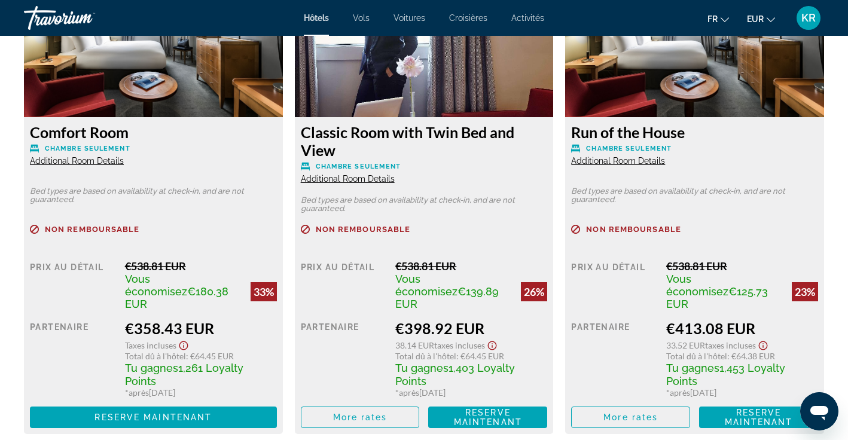
scroll to position [1727, 0]
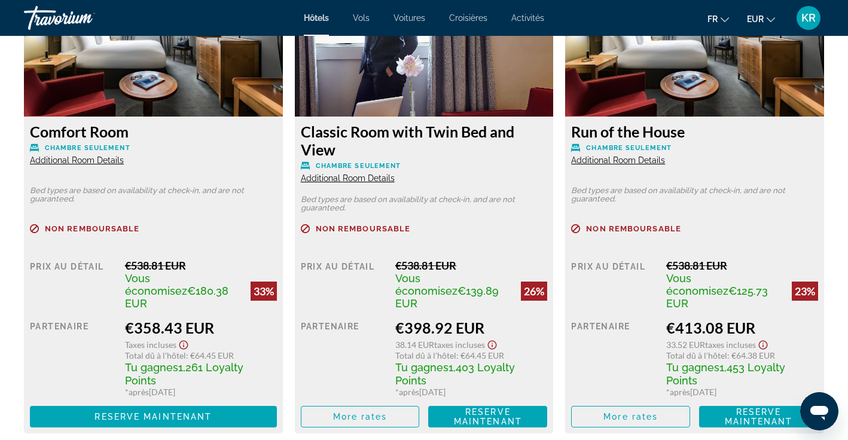
drag, startPoint x: 302, startPoint y: 131, endPoint x: 333, endPoint y: 150, distance: 36.0
click at [333, 150] on h3 "Classic Room with Twin Bed and View" at bounding box center [424, 141] width 247 height 36
click at [433, 230] on p "Non remboursable" at bounding box center [424, 228] width 247 height 9
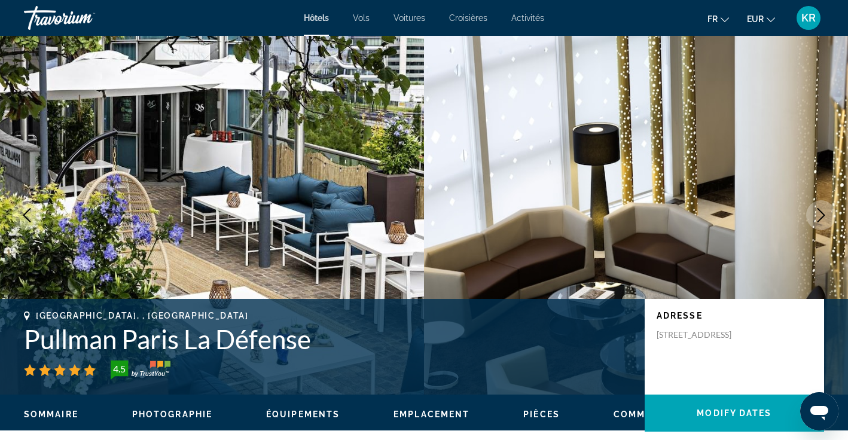
scroll to position [0, 0]
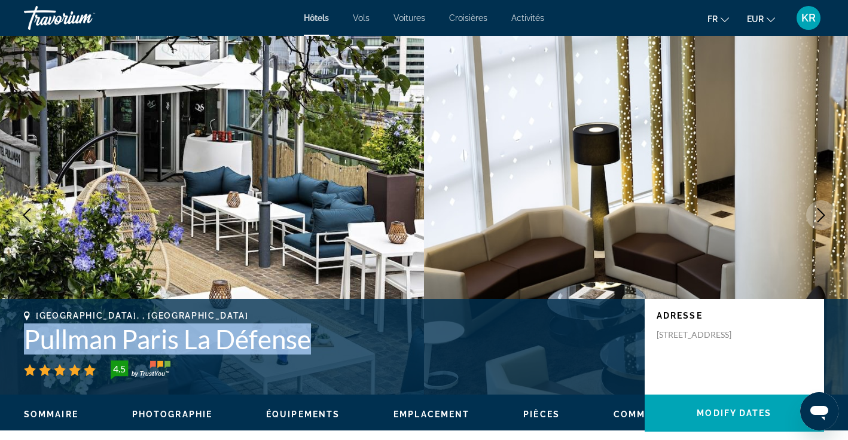
drag, startPoint x: 28, startPoint y: 338, endPoint x: 309, endPoint y: 339, distance: 280.6
click at [309, 339] on h1 "Pullman Paris La Défense" at bounding box center [328, 339] width 609 height 31
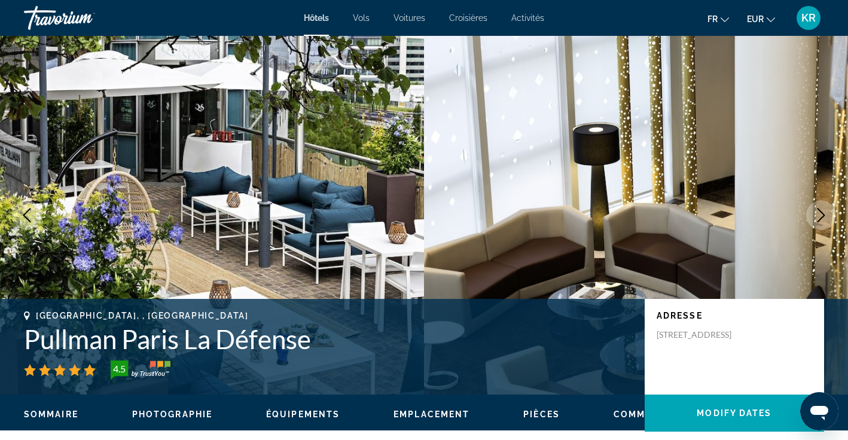
click at [408, 358] on div "[GEOGRAPHIC_DATA], , [GEOGRAPHIC_DATA] Pullman Paris La Défense 4.5" at bounding box center [328, 345] width 609 height 69
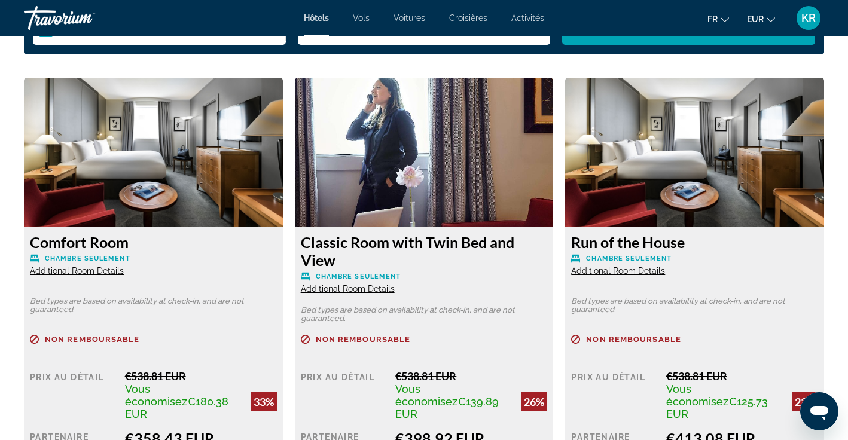
scroll to position [1617, 0]
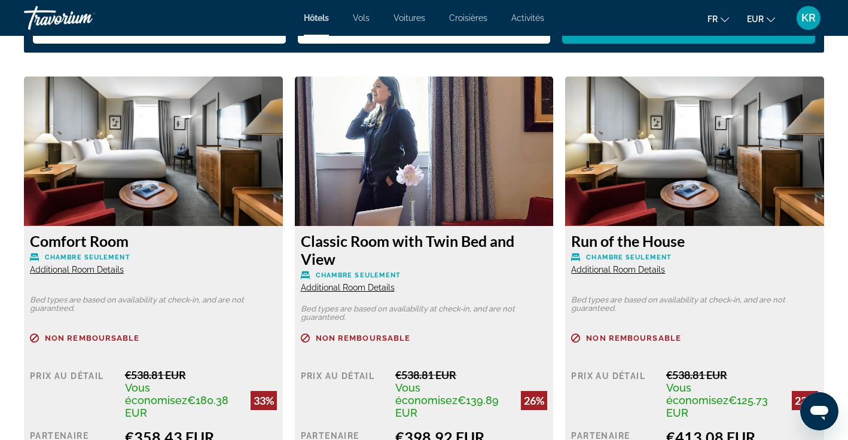
drag, startPoint x: 576, startPoint y: 236, endPoint x: 701, endPoint y: 233, distance: 125.7
click at [701, 233] on h3 "Run of the House" at bounding box center [694, 241] width 247 height 18
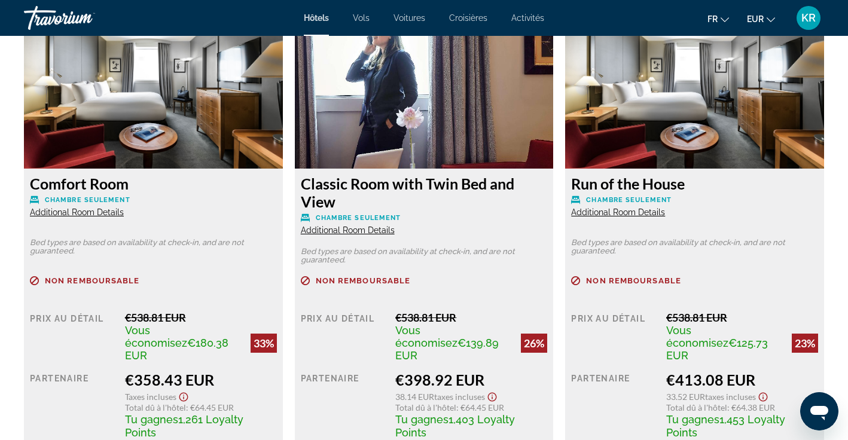
scroll to position [1675, 0]
drag, startPoint x: 32, startPoint y: 185, endPoint x: 132, endPoint y: 193, distance: 100.2
click at [132, 193] on div "Comfort Room Chambre seulement Additional Room Details" at bounding box center [153, 196] width 247 height 43
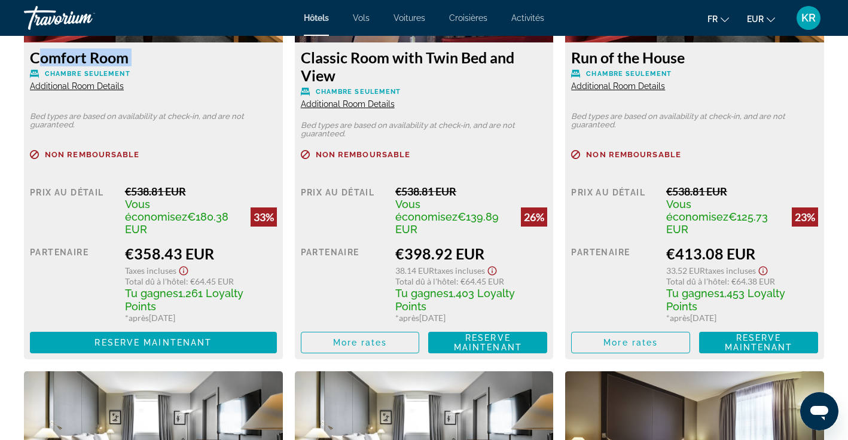
scroll to position [1805, 0]
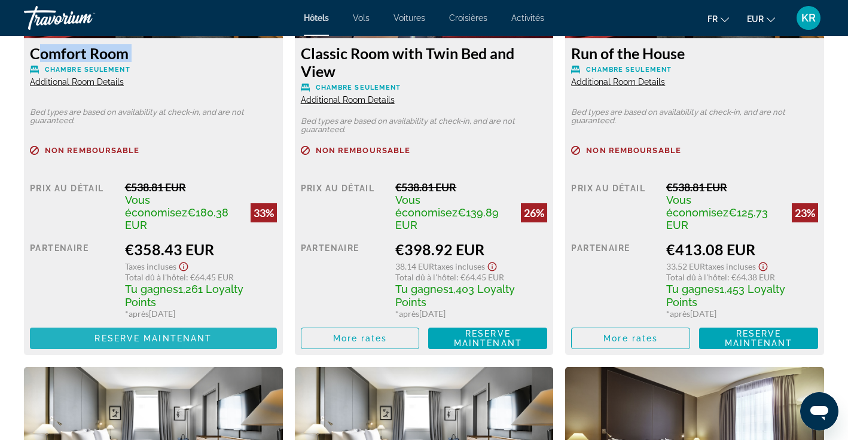
click at [208, 334] on span "Reserve maintenant" at bounding box center [153, 339] width 117 height 10
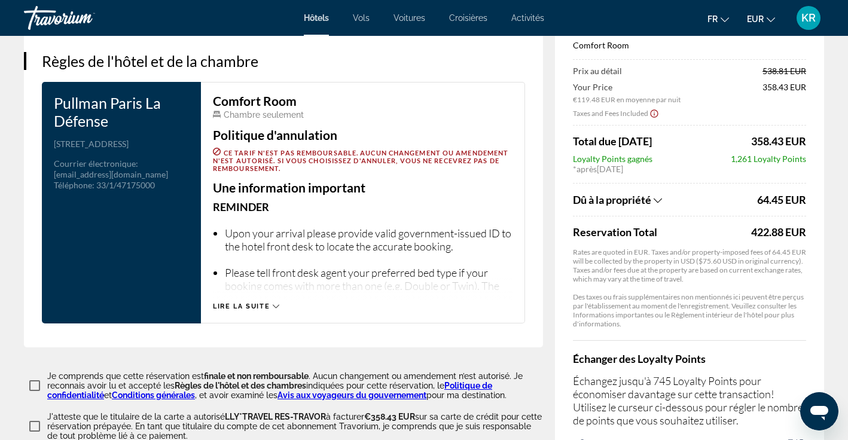
scroll to position [1480, 0]
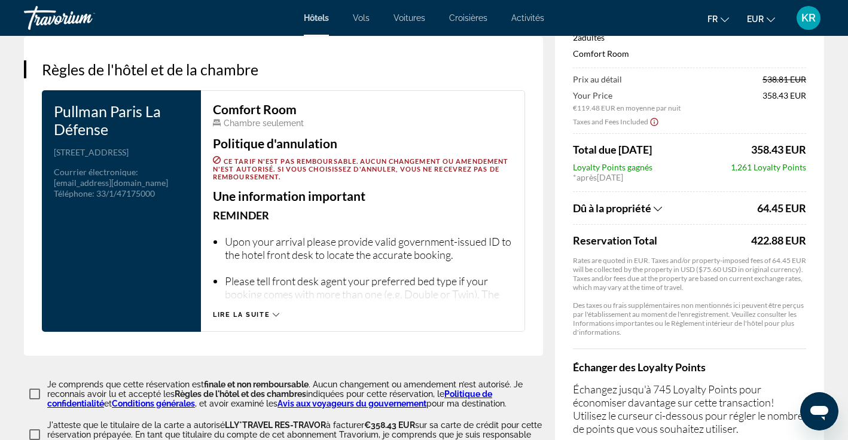
click at [263, 312] on span "Lire la suite" at bounding box center [241, 315] width 57 height 8
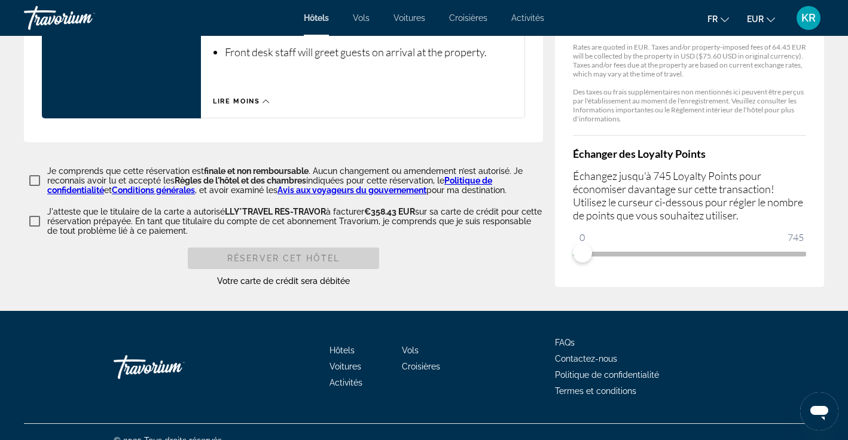
scroll to position [2173, 0]
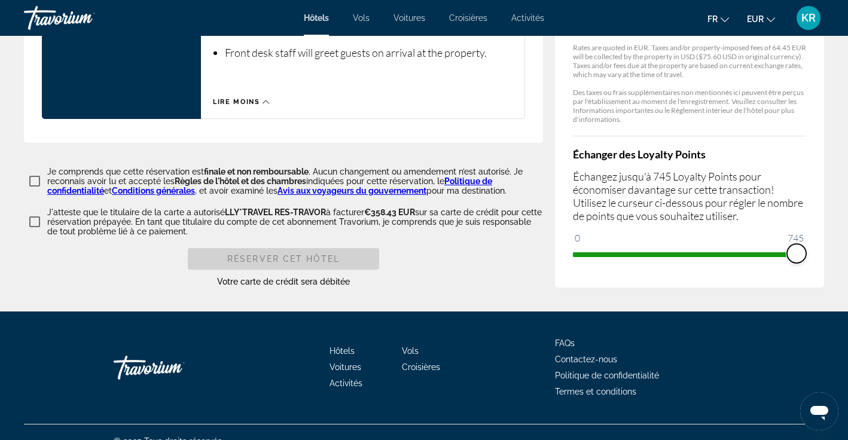
drag, startPoint x: 584, startPoint y: 237, endPoint x: 826, endPoint y: 231, distance: 241.8
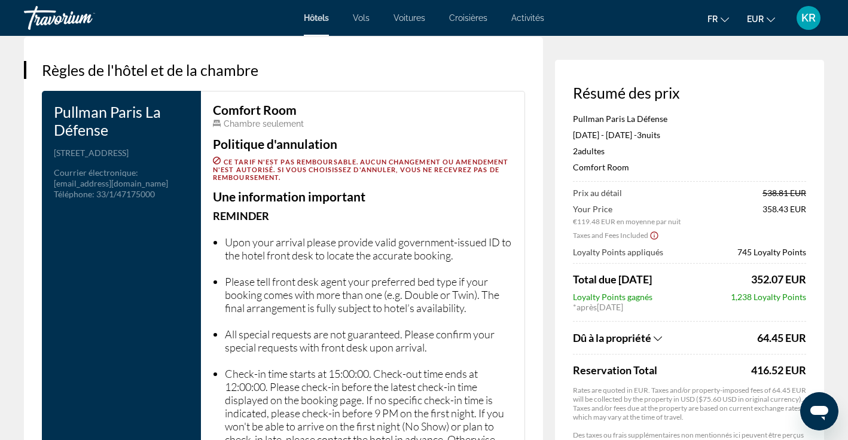
scroll to position [1482, 0]
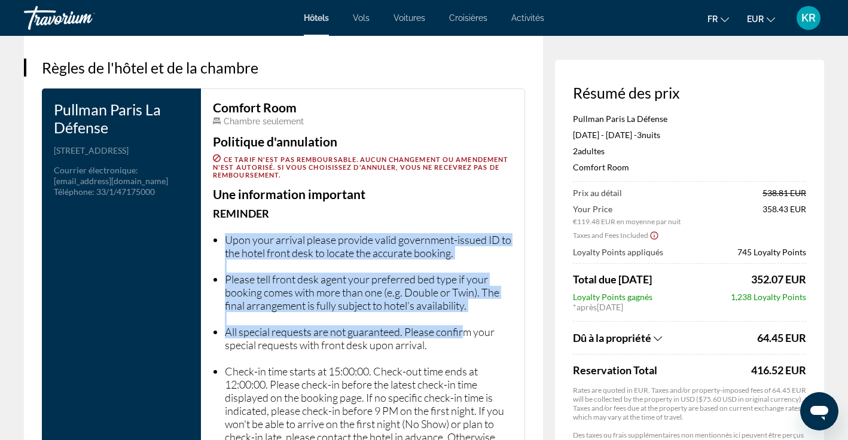
drag, startPoint x: 227, startPoint y: 232, endPoint x: 467, endPoint y: 333, distance: 259.8
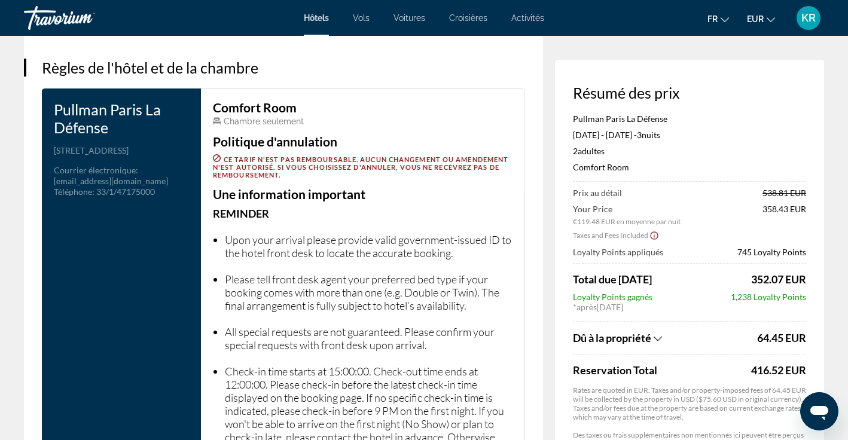
click at [466, 336] on li "All special requests are not guaranteed. Please confirm your special requests w…" at bounding box center [369, 339] width 288 height 26
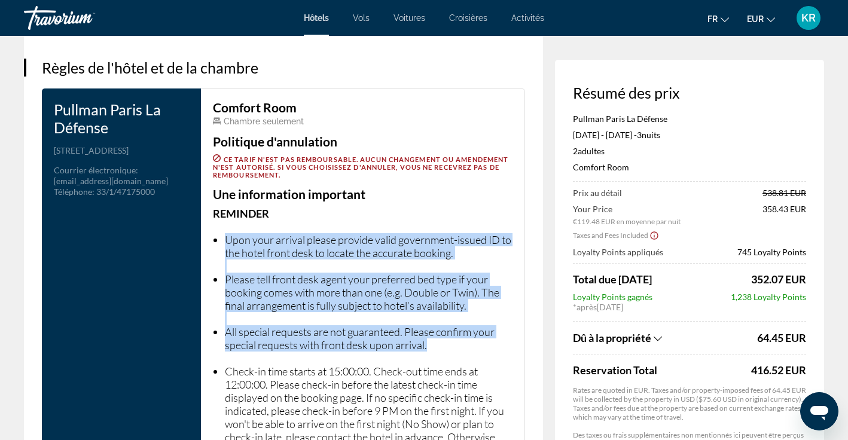
drag, startPoint x: 431, startPoint y: 342, endPoint x: 223, endPoint y: 229, distance: 237.5
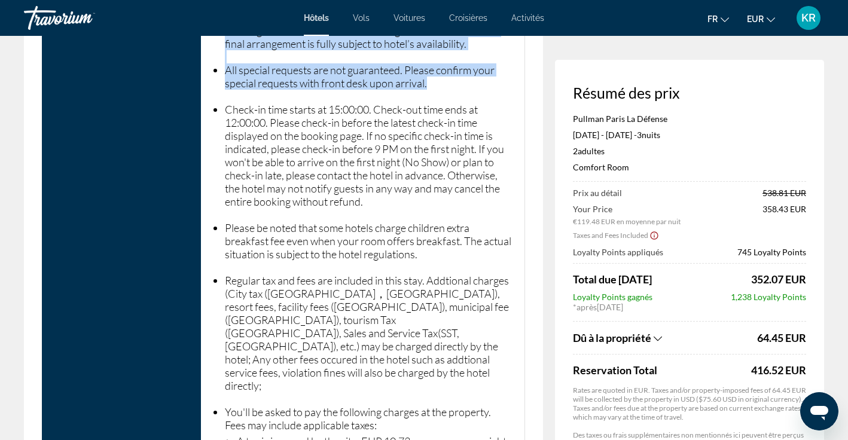
scroll to position [1753, 0]
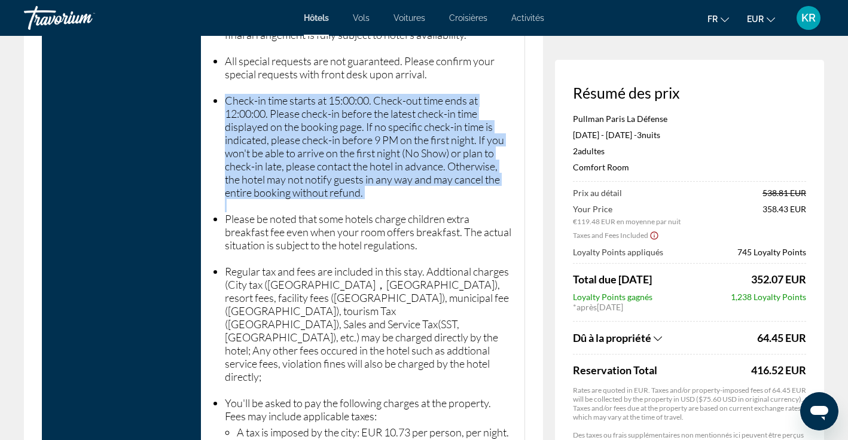
drag, startPoint x: 226, startPoint y: 96, endPoint x: 401, endPoint y: 253, distance: 235.2
click at [401, 253] on ul "Upon your arrival please provide valid government-issued ID to the hotel front …" at bounding box center [363, 220] width 300 height 543
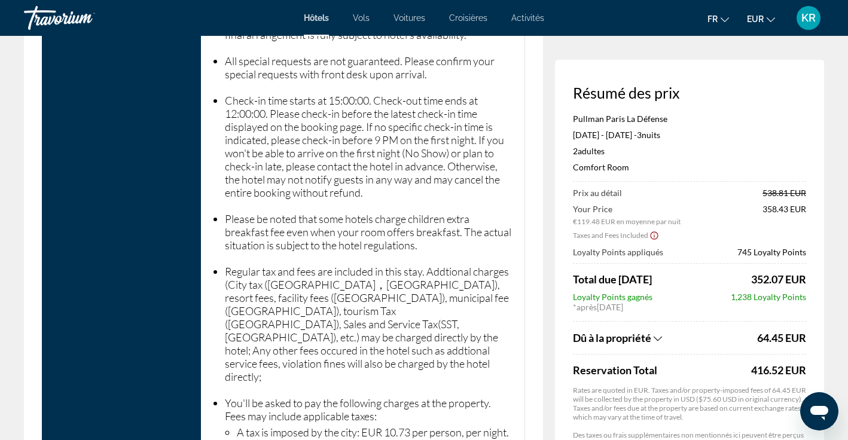
click at [400, 331] on li "Regular tax and fees are included in this stay. Addtional charges (City tax ([G…" at bounding box center [369, 324] width 288 height 118
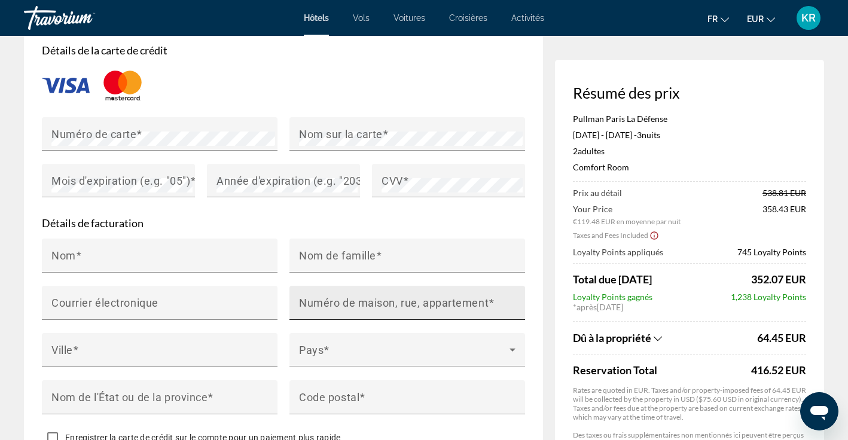
scroll to position [1031, 0]
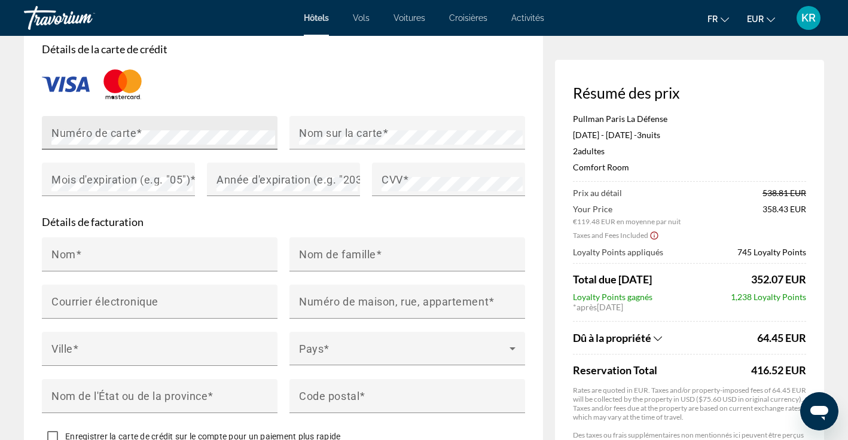
click at [195, 127] on div "Numéro de carte" at bounding box center [163, 133] width 224 height 34
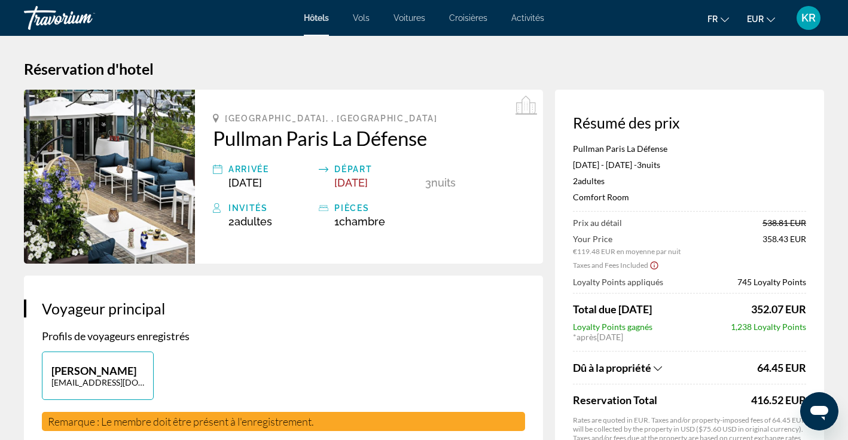
scroll to position [0, 0]
